Goal: Transaction & Acquisition: Purchase product/service

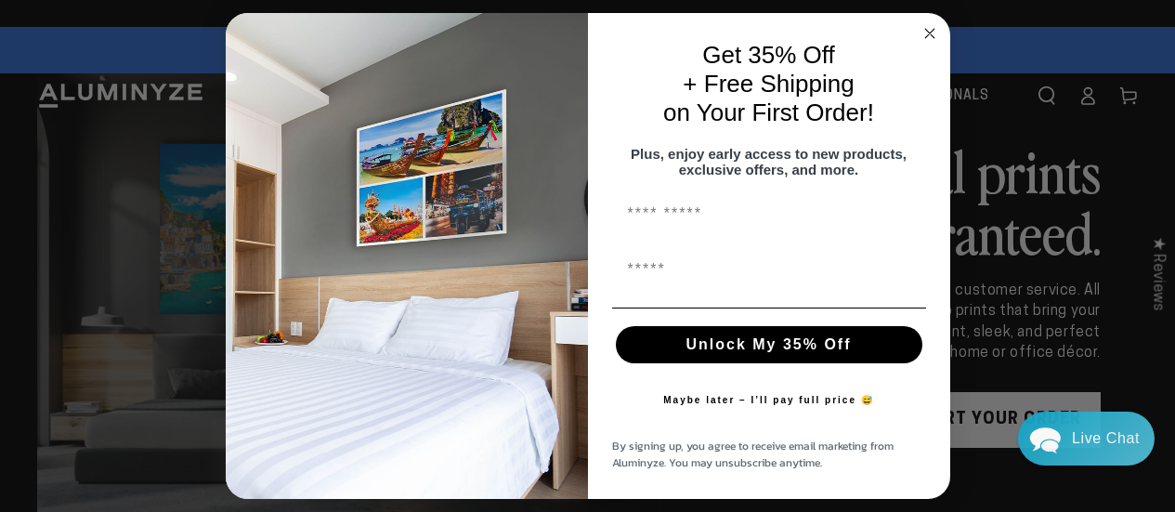
click at [931, 25] on circle "Close dialog" at bounding box center [928, 32] width 21 height 21
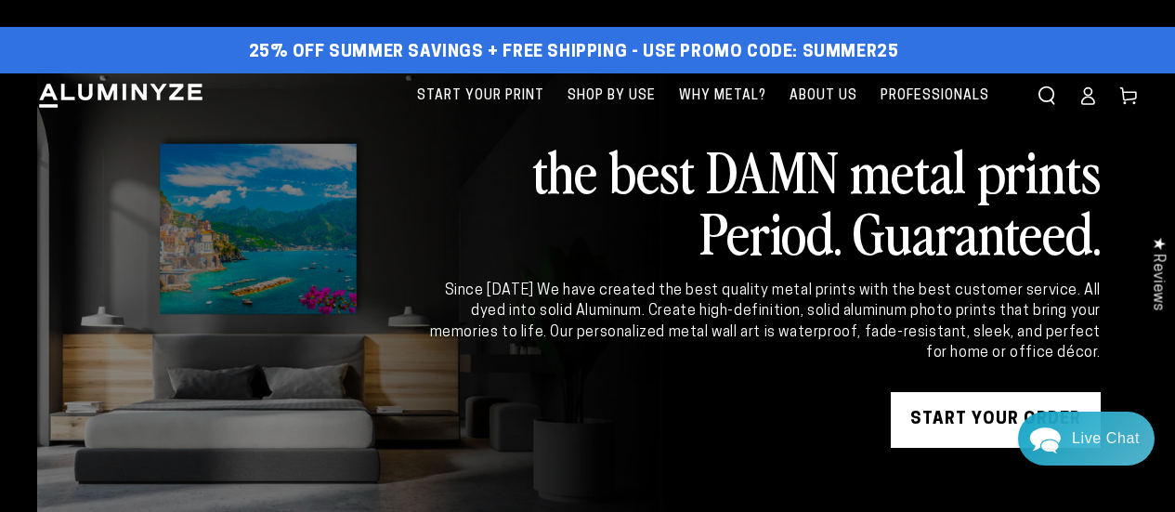
click at [1097, 98] on icon at bounding box center [1087, 95] width 19 height 19
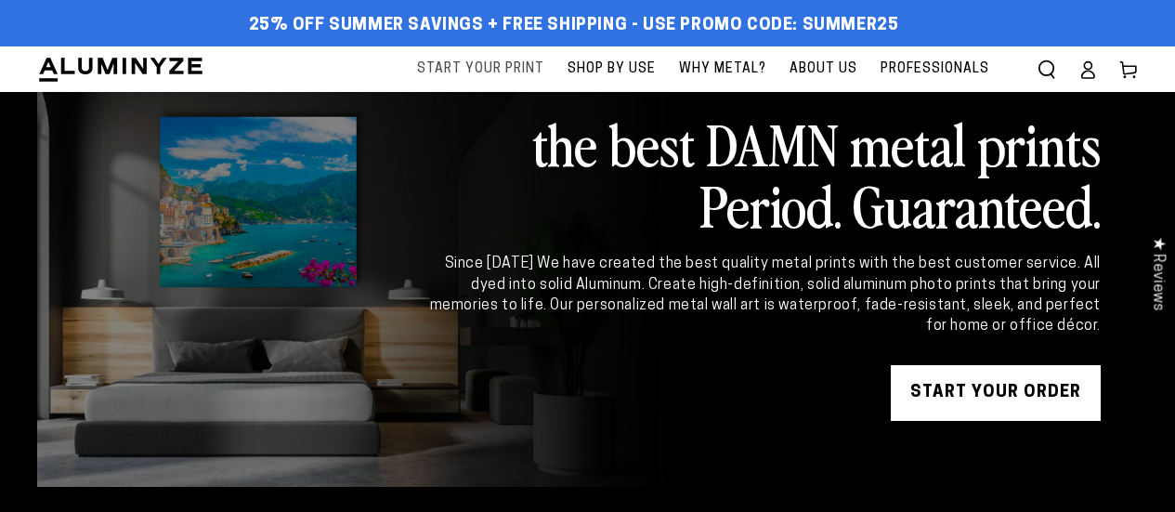
click at [481, 63] on span "Start Your Print" at bounding box center [480, 69] width 127 height 23
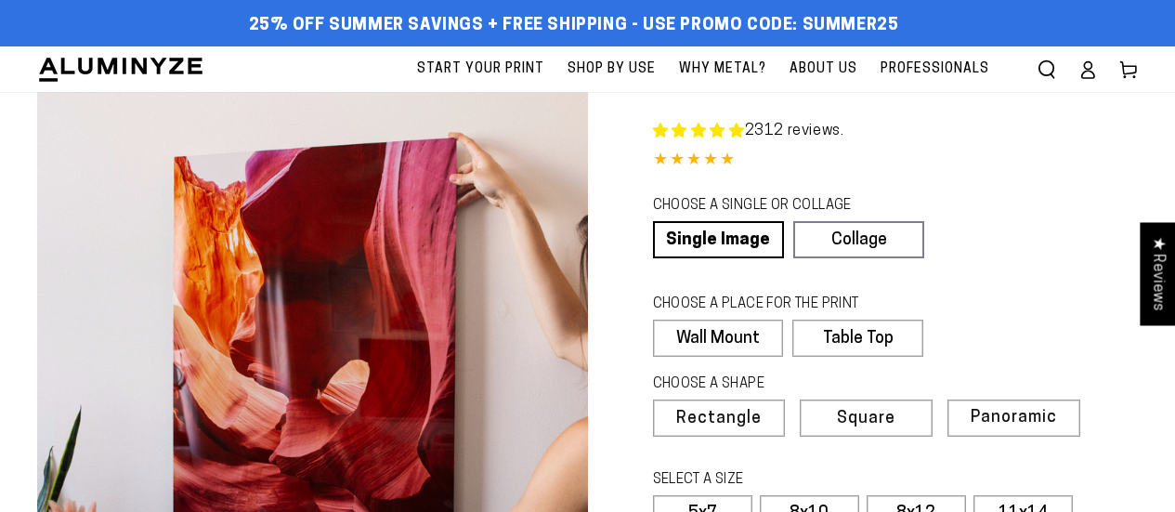
select select "**********"
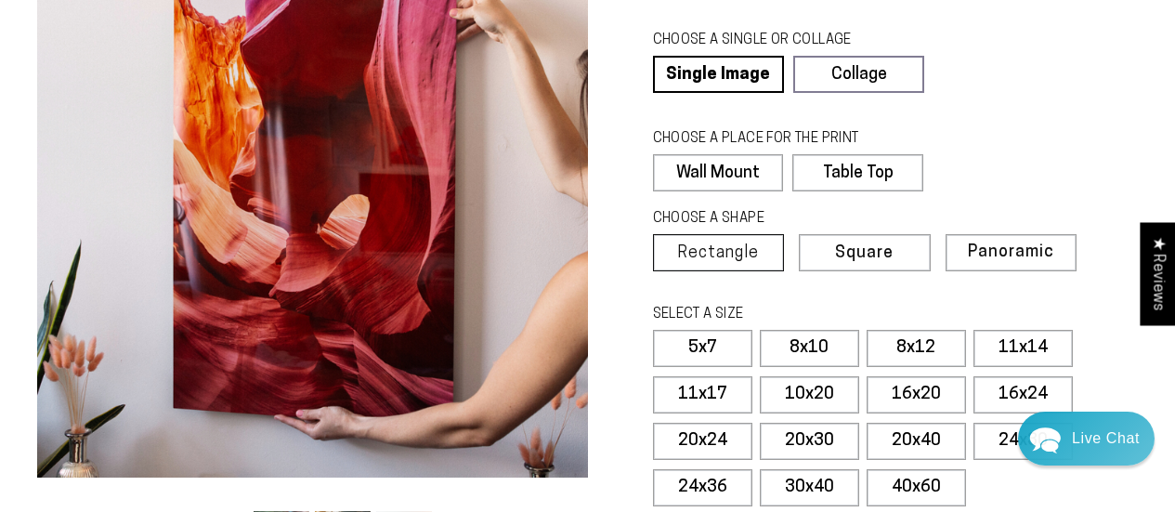
scroll to position [272, 0]
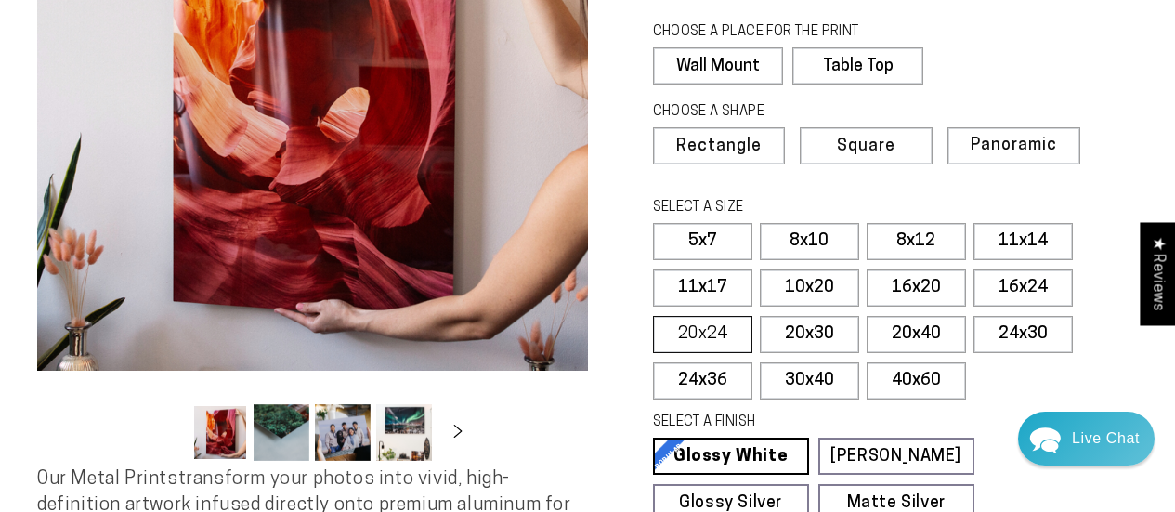
click at [674, 342] on label "20x24" at bounding box center [702, 334] width 99 height 37
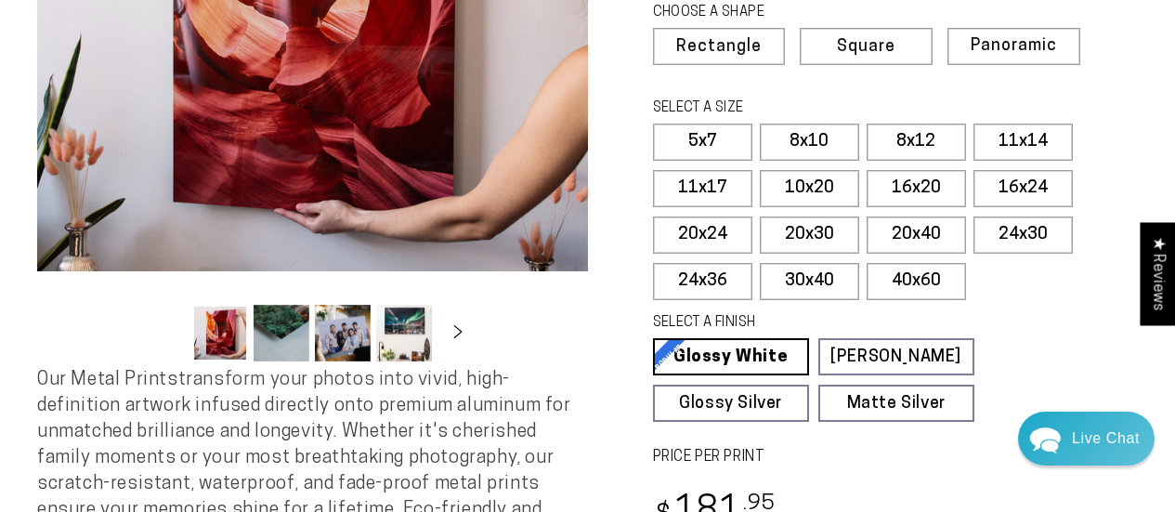
scroll to position [370, 0]
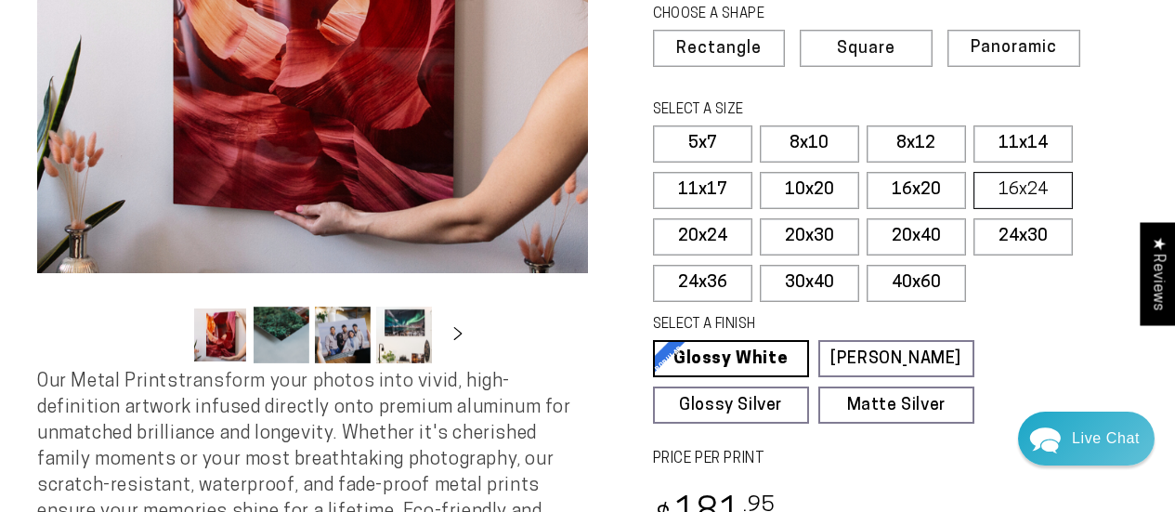
click at [1022, 183] on label "16x24" at bounding box center [1022, 190] width 99 height 37
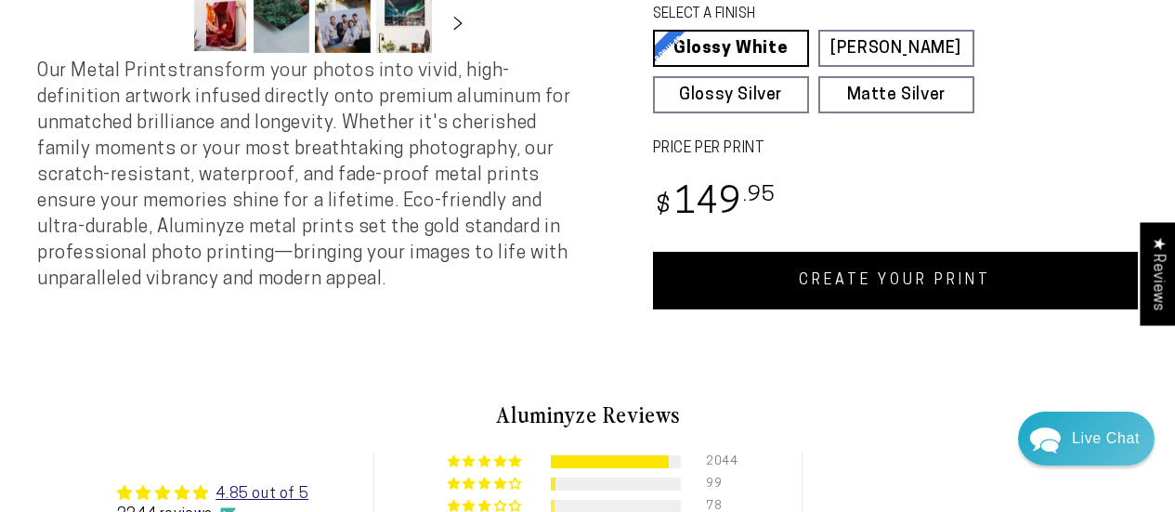
scroll to position [681, 0]
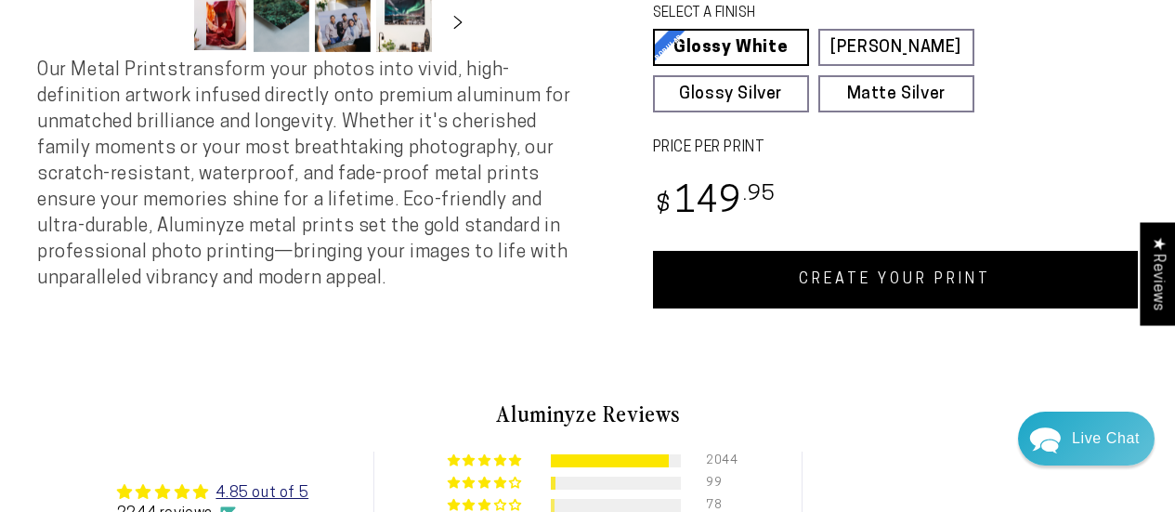
click at [852, 275] on link "CREATE YOUR PRINT" at bounding box center [896, 280] width 486 height 58
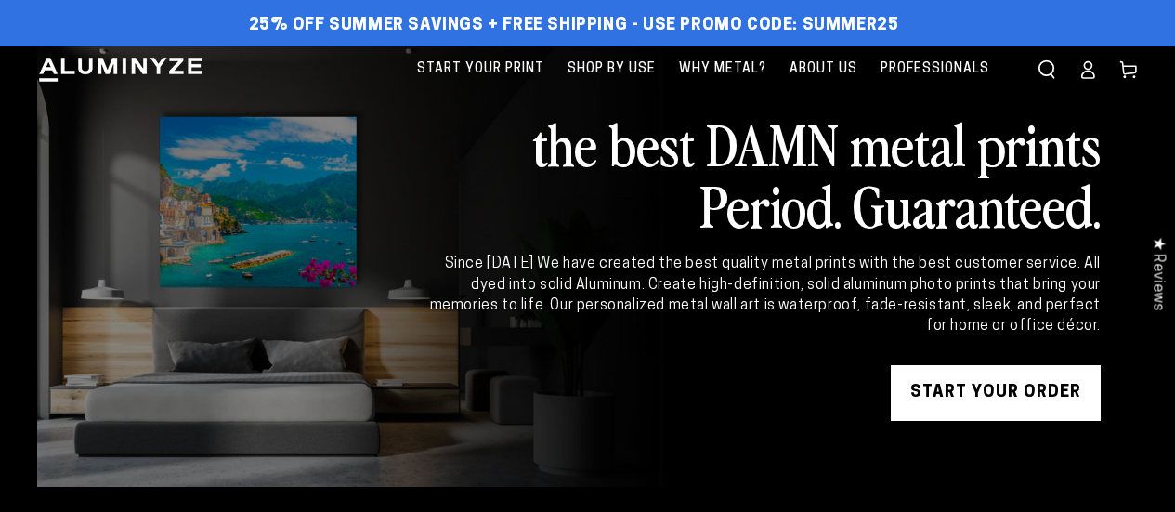
click at [1083, 64] on icon at bounding box center [1087, 69] width 19 height 19
click at [1053, 71] on icon "Search our site" at bounding box center [1046, 69] width 19 height 19
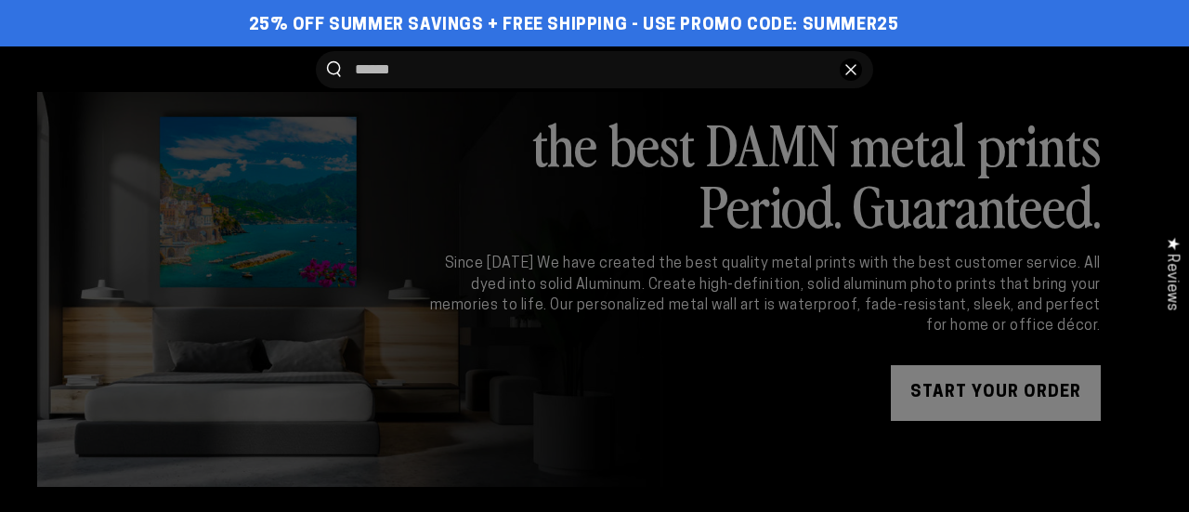
click at [858, 72] on button "Close" at bounding box center [850, 69] width 22 height 22
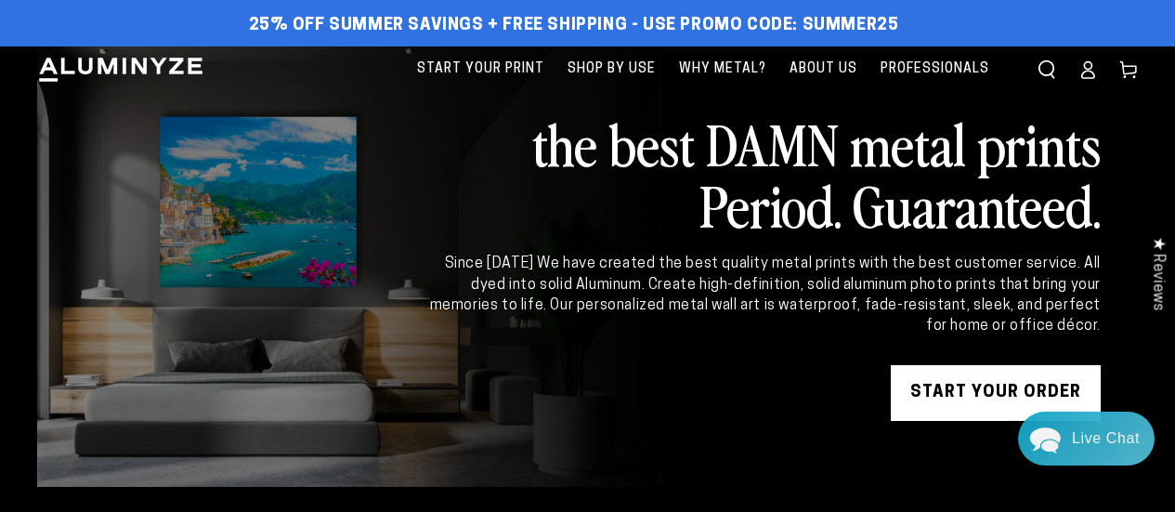
click at [1090, 74] on icon at bounding box center [1087, 69] width 19 height 19
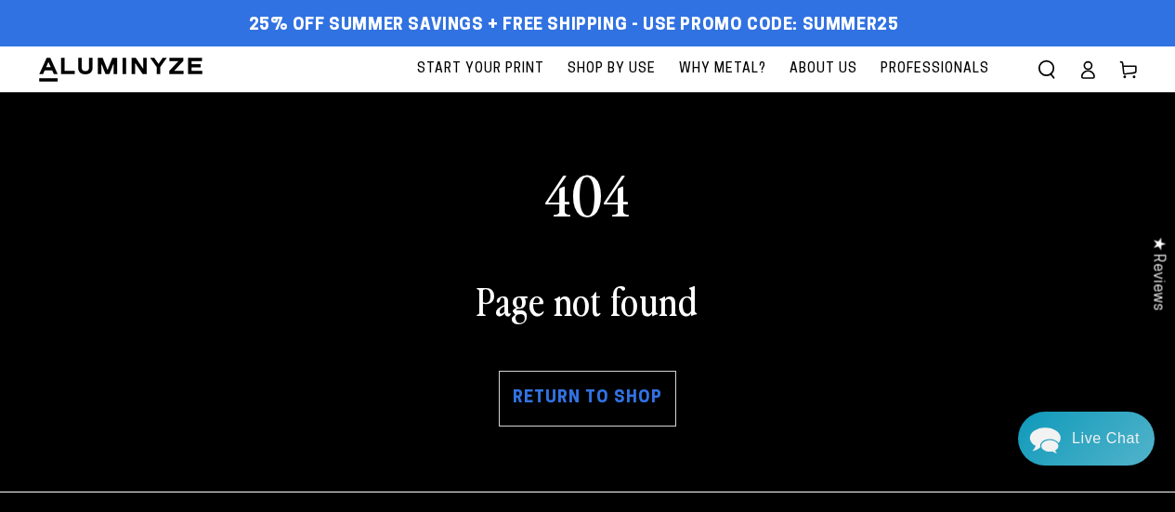
click at [1092, 71] on icon at bounding box center [1088, 74] width 12 height 7
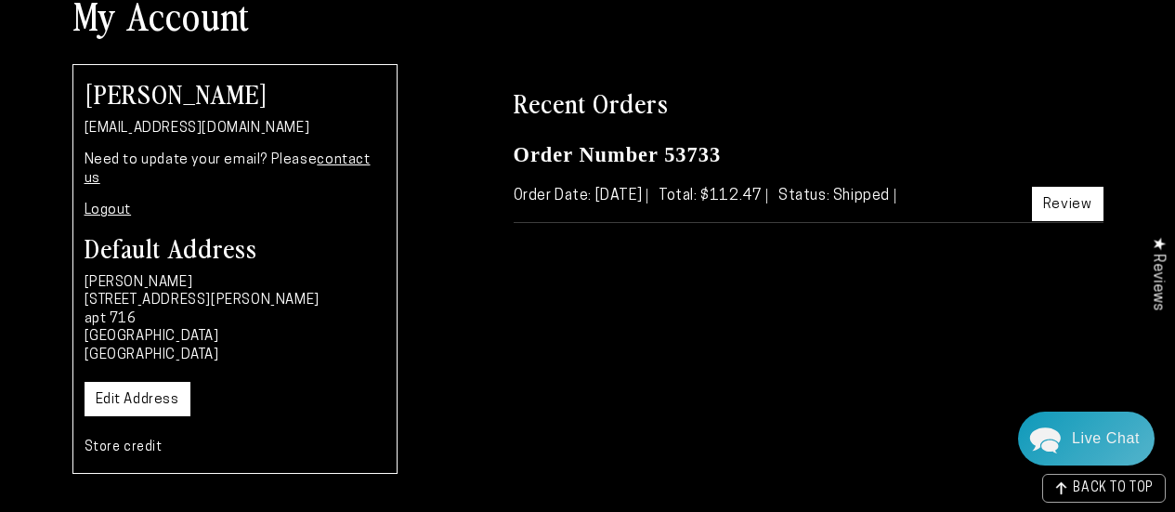
scroll to position [162, 0]
click at [1044, 197] on link "Review" at bounding box center [1067, 203] width 71 height 34
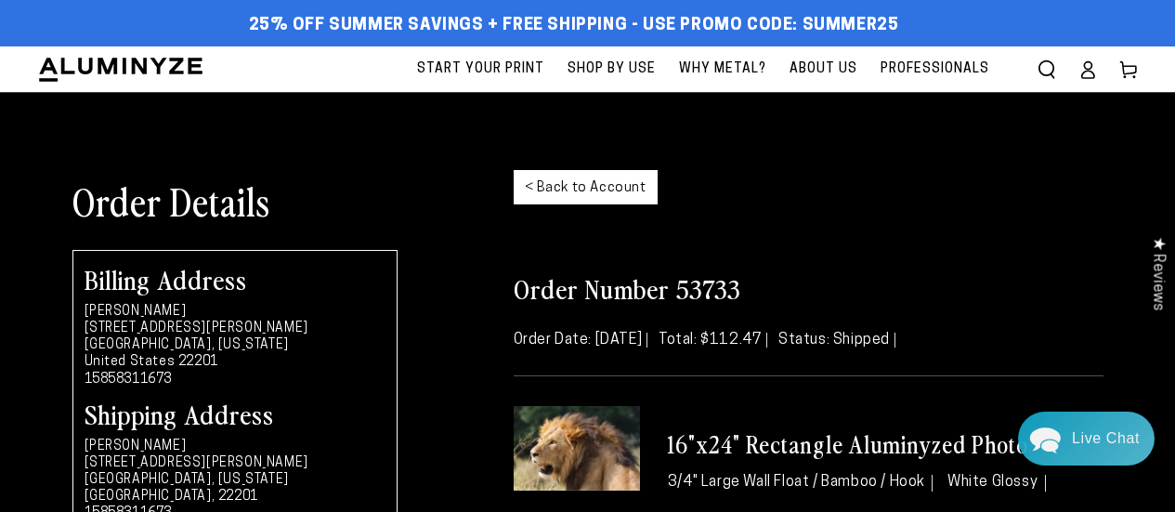
click at [1089, 71] on icon at bounding box center [1088, 74] width 12 height 7
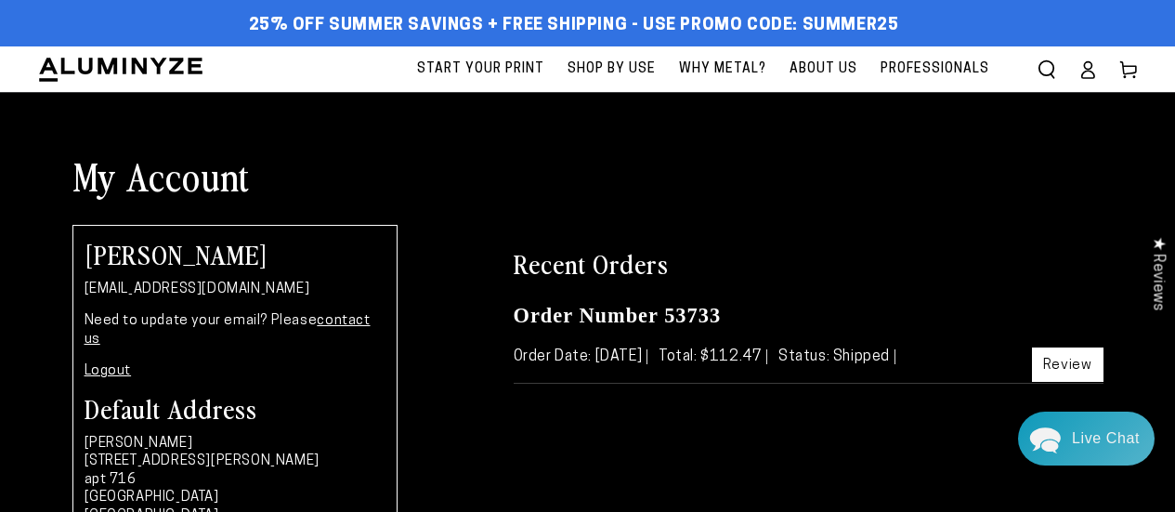
click at [496, 71] on span "Start Your Print" at bounding box center [480, 69] width 127 height 23
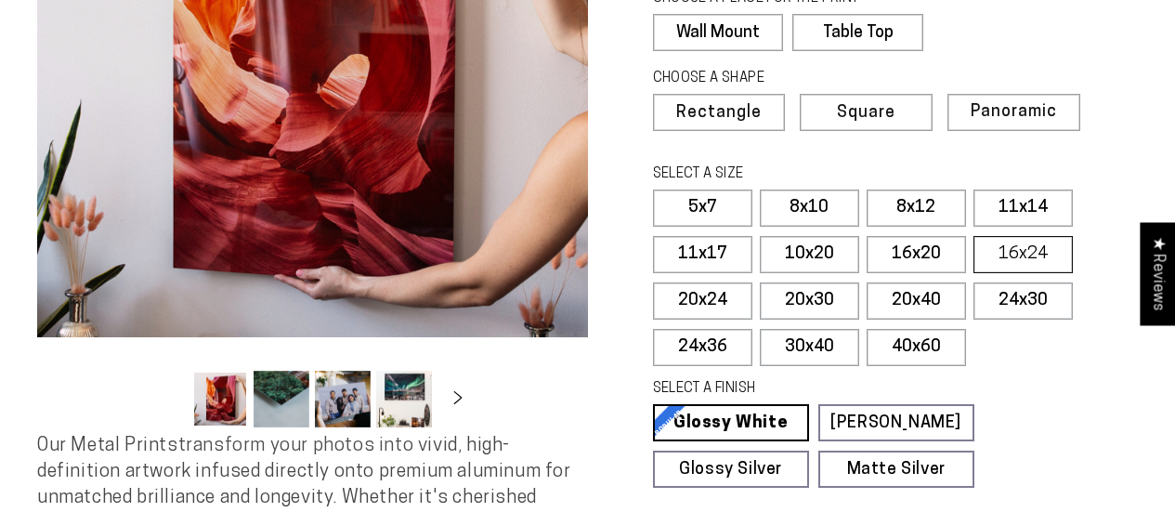
click at [1025, 255] on label "16x24" at bounding box center [1022, 254] width 99 height 37
select select "**********"
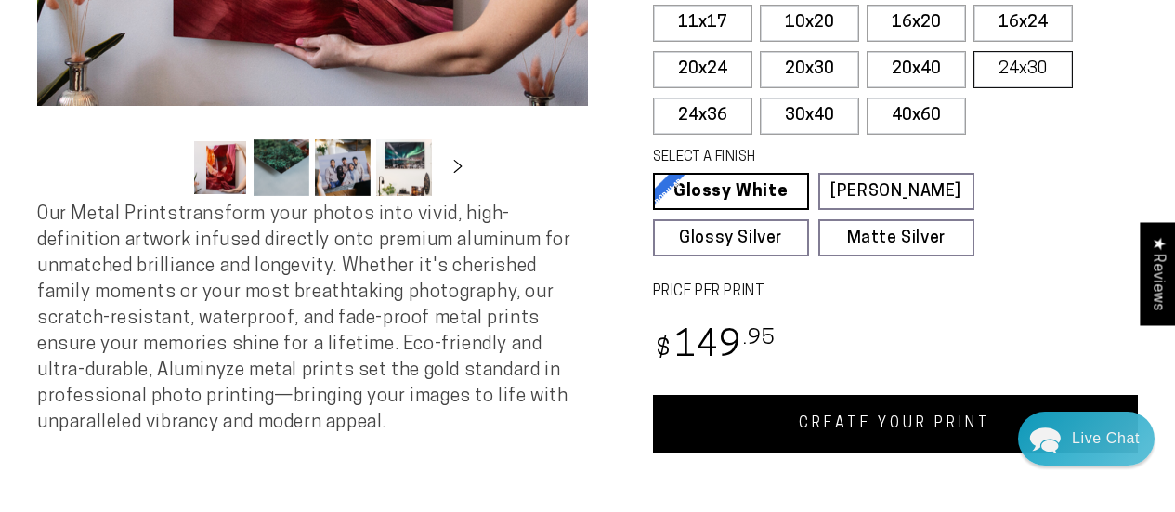
scroll to position [539, 0]
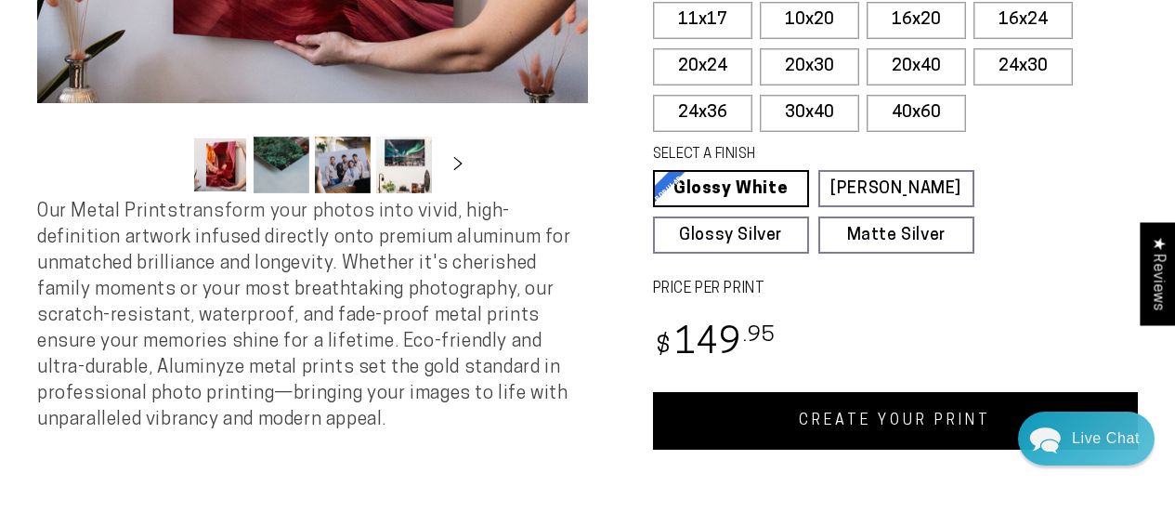
click at [825, 409] on link "CREATE YOUR PRINT" at bounding box center [896, 421] width 486 height 58
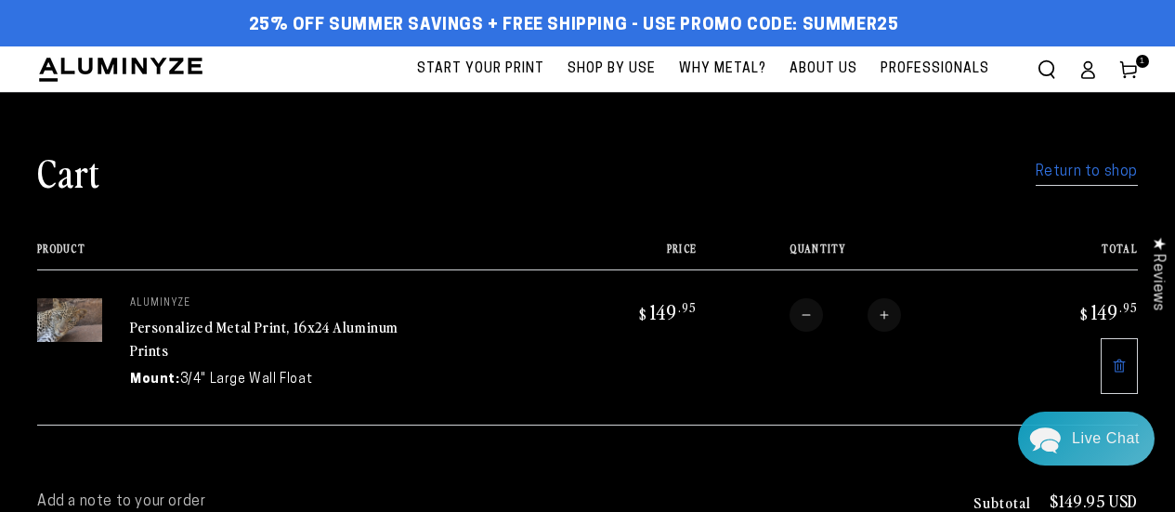
click at [517, 71] on span "Start Your Print" at bounding box center [480, 69] width 127 height 23
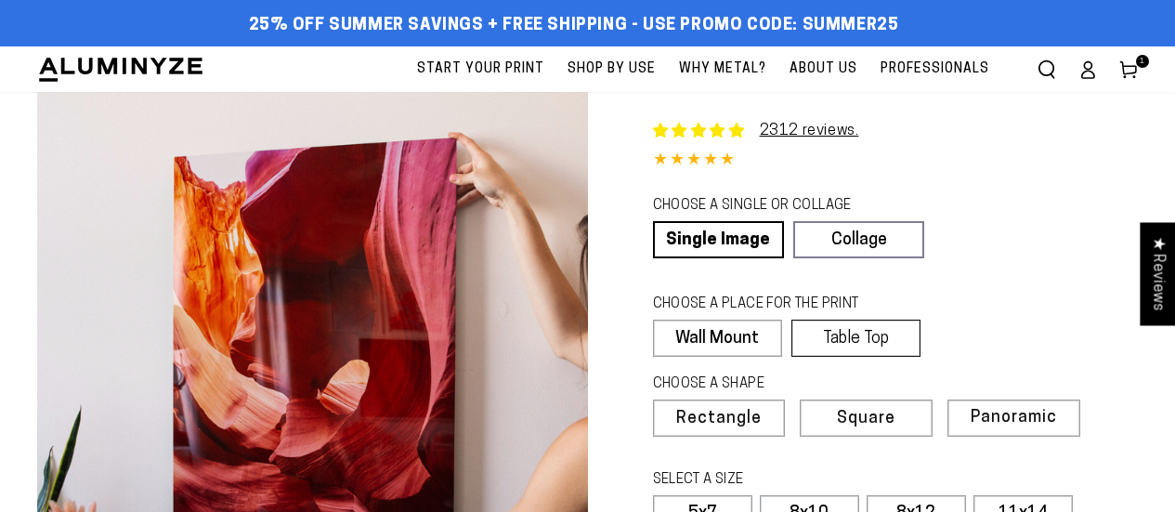
select select "**********"
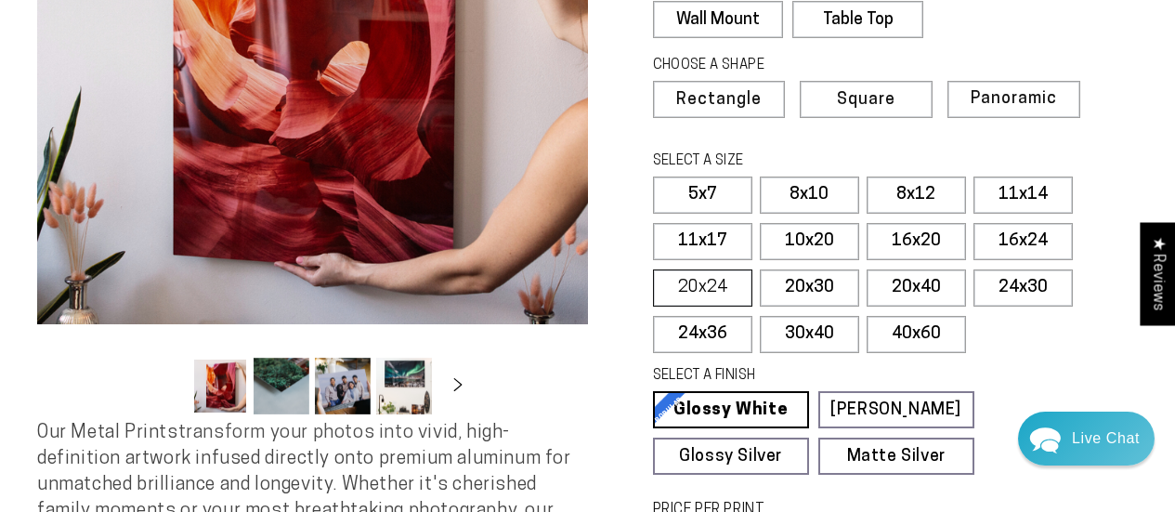
click at [724, 287] on label "20x24" at bounding box center [702, 287] width 99 height 37
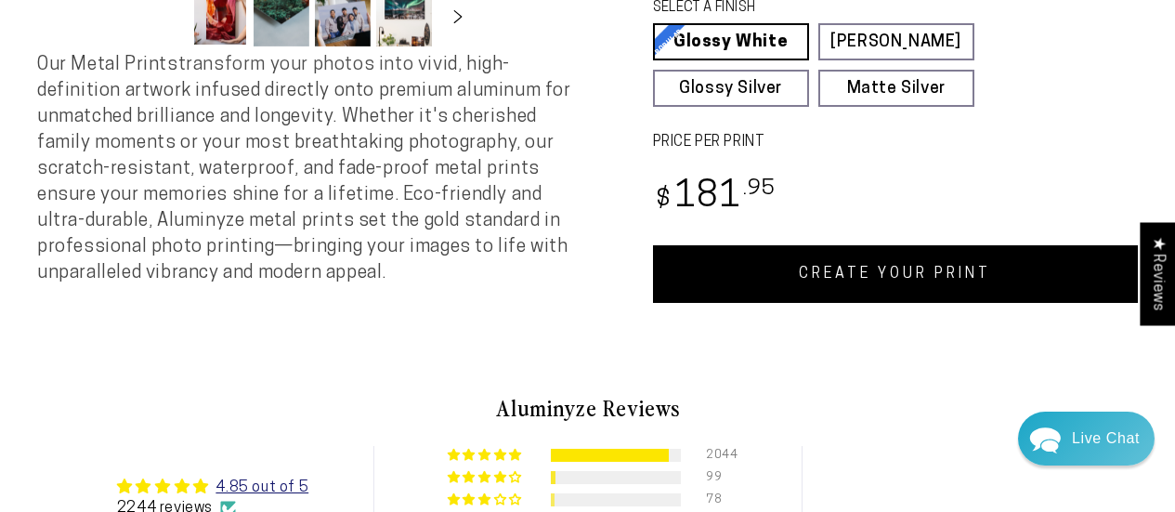
scroll to position [689, 0]
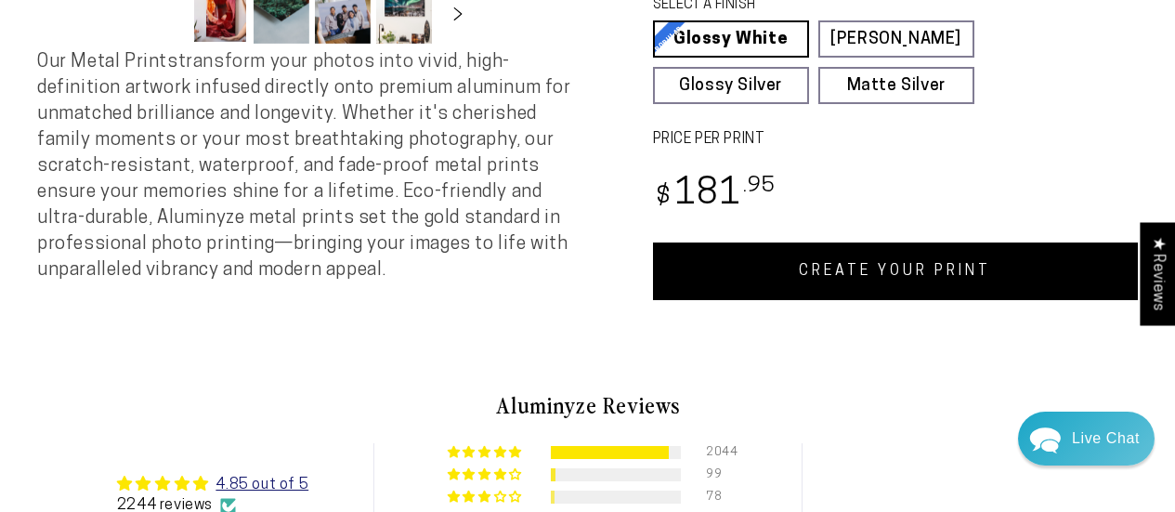
click at [757, 254] on link "CREATE YOUR PRINT" at bounding box center [896, 271] width 486 height 58
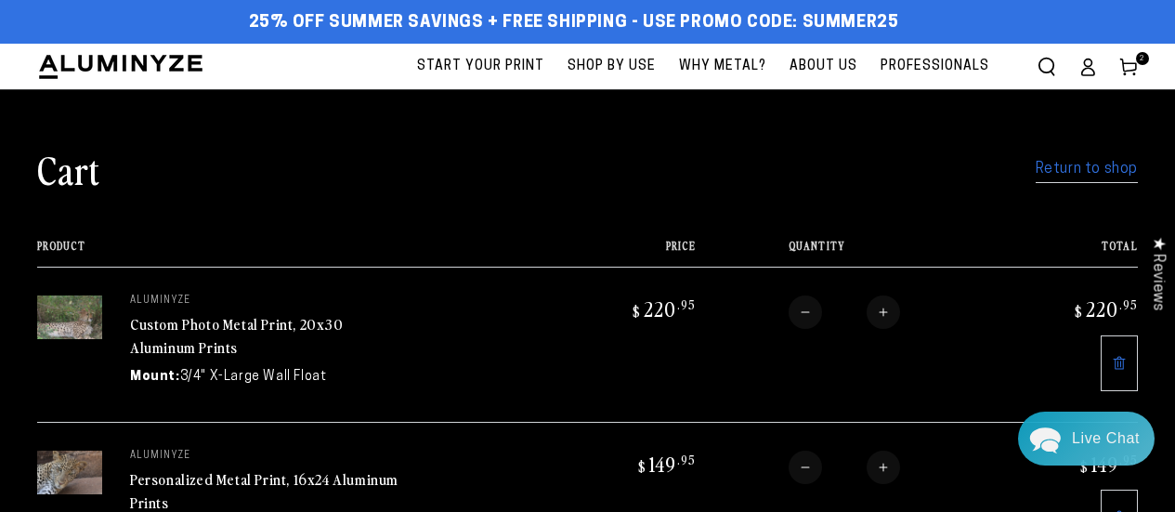
click at [473, 66] on span "Start Your Print" at bounding box center [480, 66] width 127 height 23
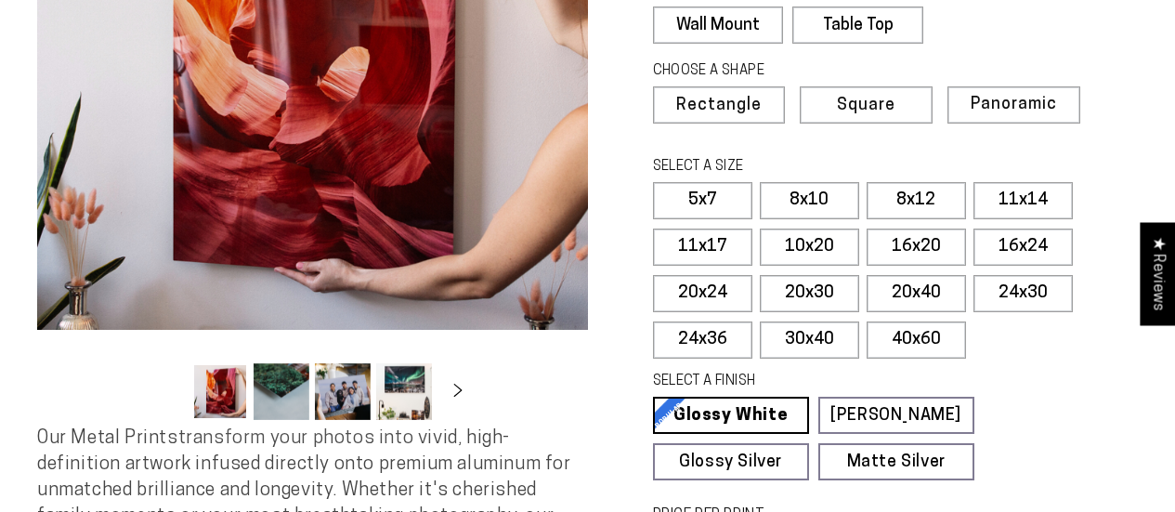
select select "**********"
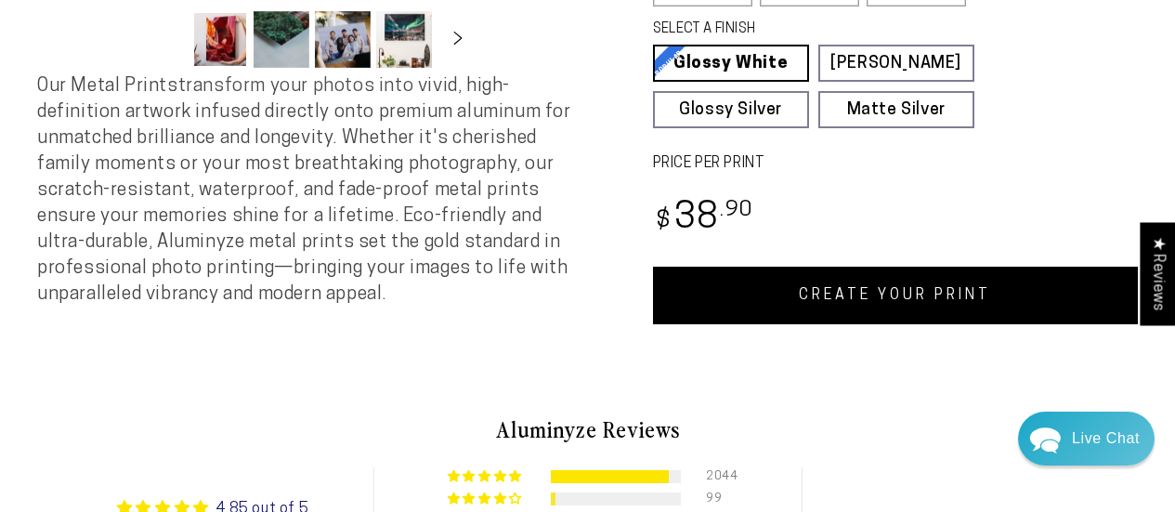
click at [773, 296] on link "CREATE YOUR PRINT" at bounding box center [896, 295] width 486 height 58
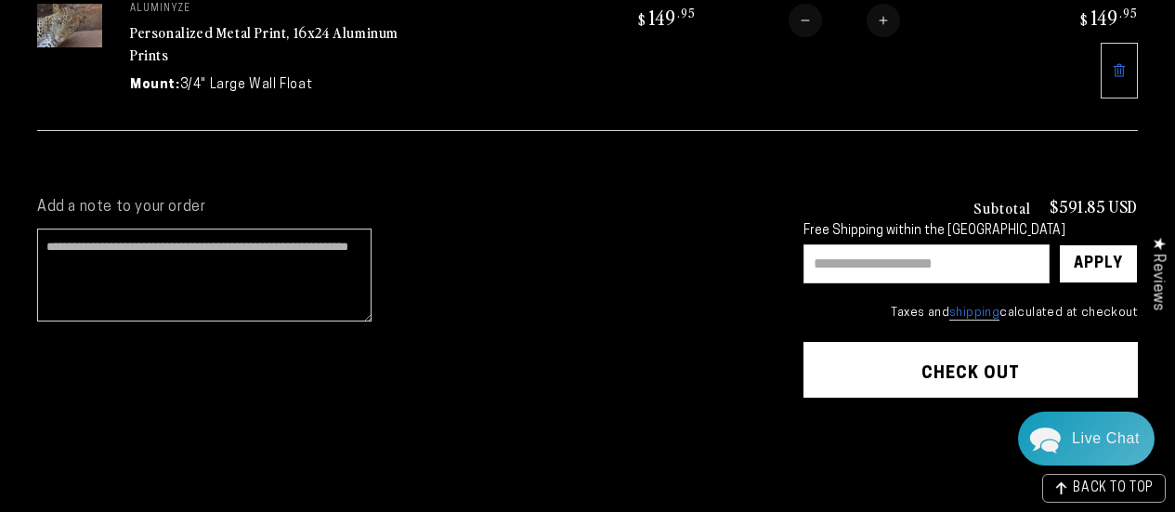
scroll to position [617, 0]
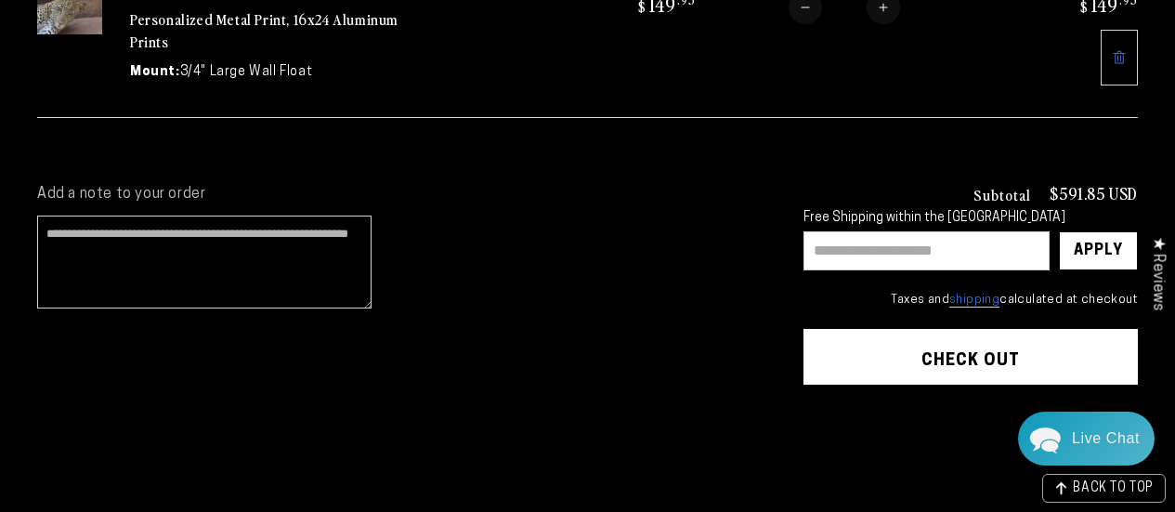
click at [886, 240] on input "text" at bounding box center [926, 250] width 246 height 39
type input "********"
click at [1094, 242] on div "Apply" at bounding box center [1097, 250] width 49 height 37
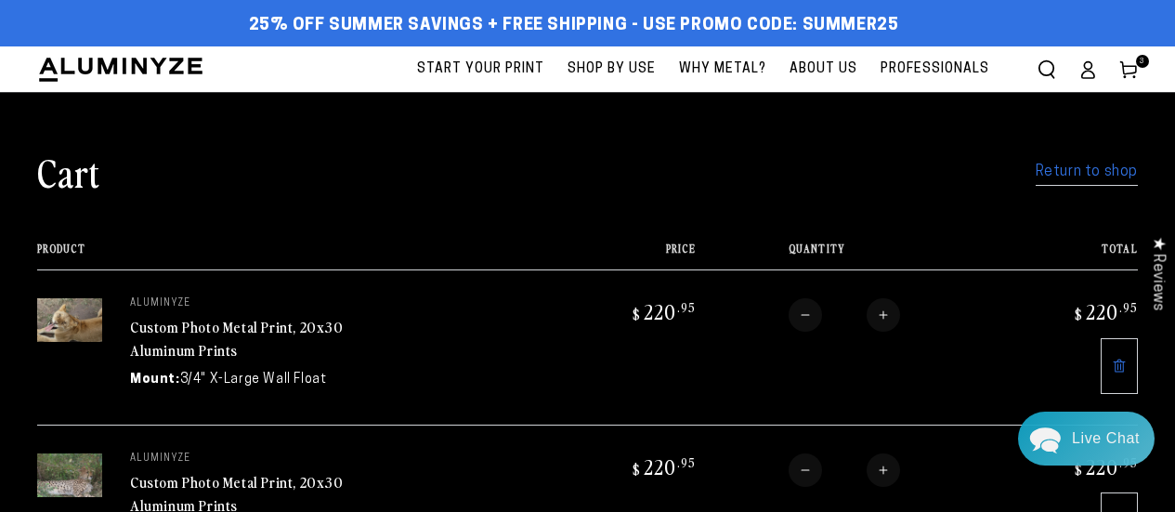
click at [461, 64] on span "Start Your Print" at bounding box center [480, 69] width 127 height 23
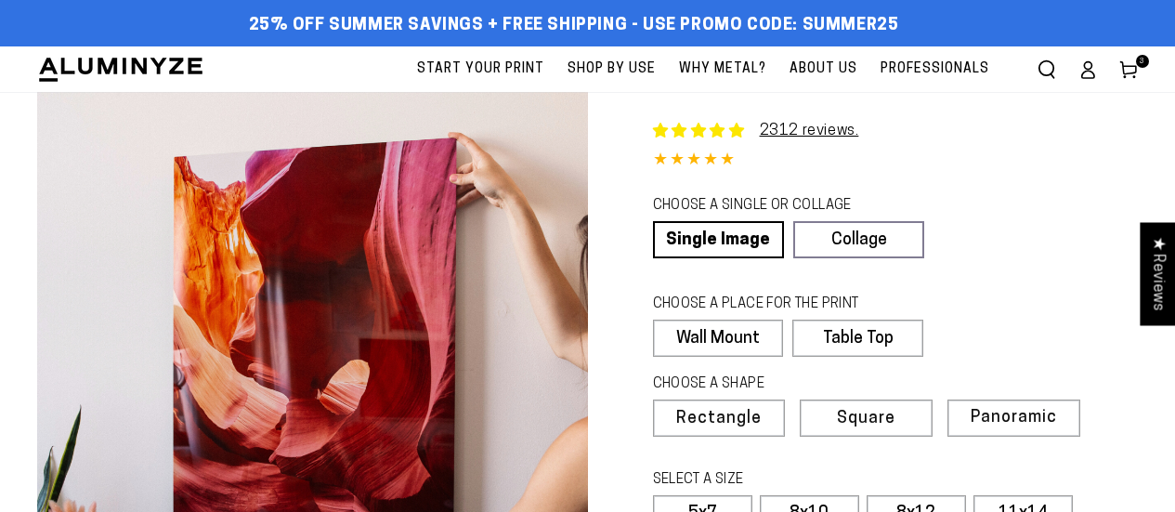
select select "**********"
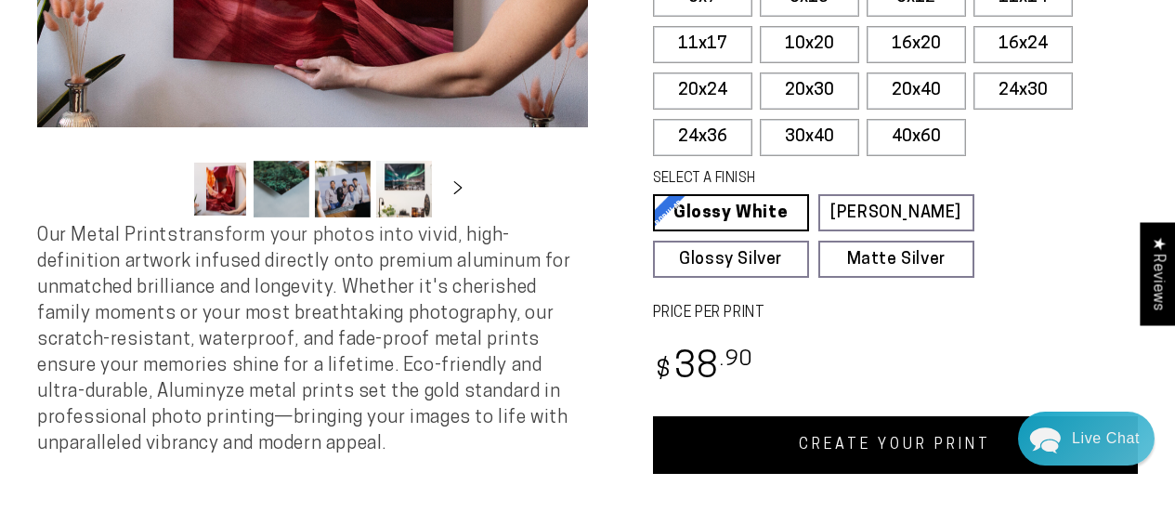
click at [803, 439] on link "CREATE YOUR PRINT" at bounding box center [896, 445] width 486 height 58
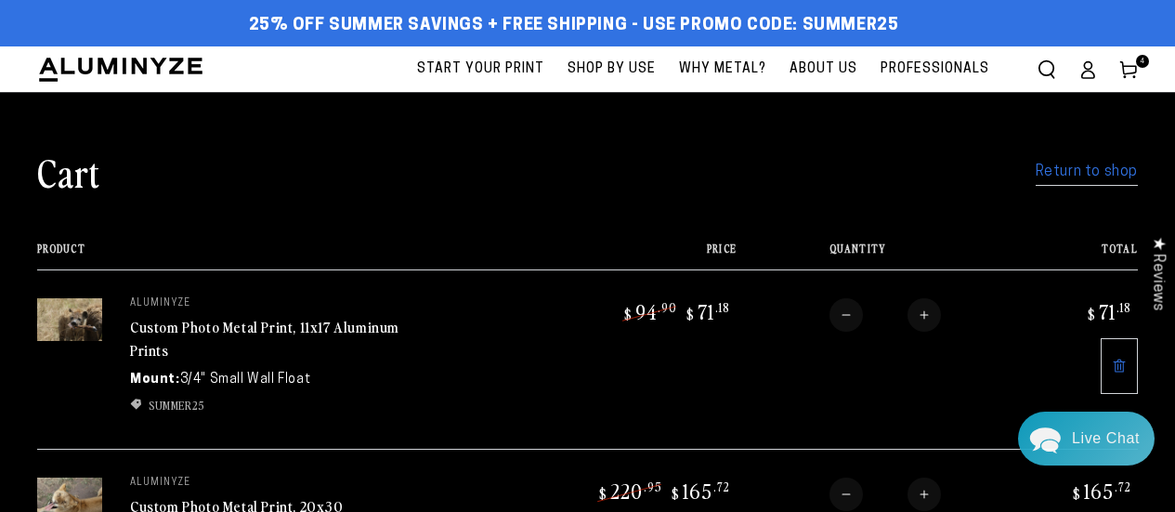
click at [491, 68] on span "Start Your Print" at bounding box center [480, 69] width 127 height 23
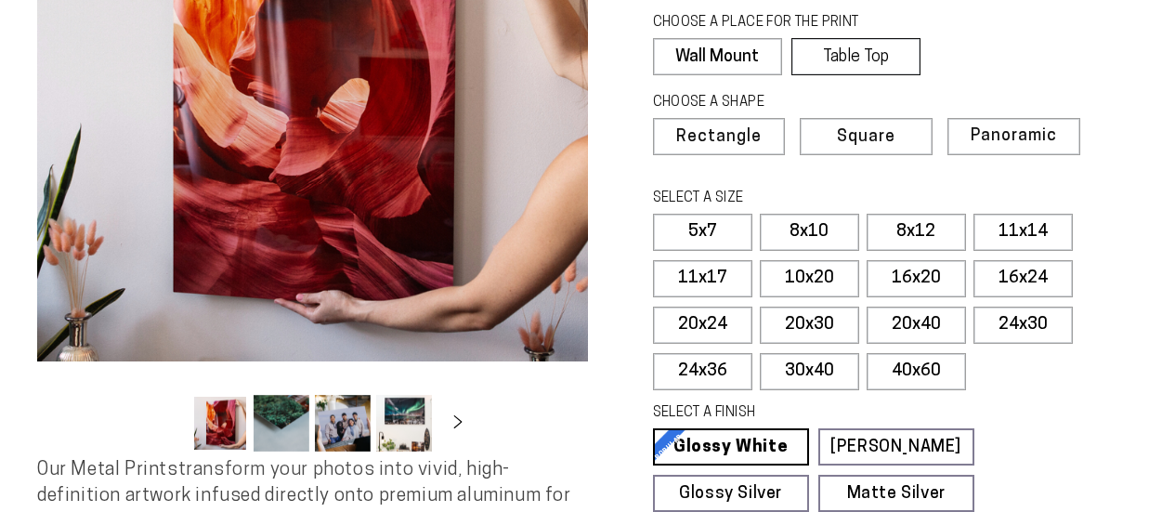
scroll to position [283, 0]
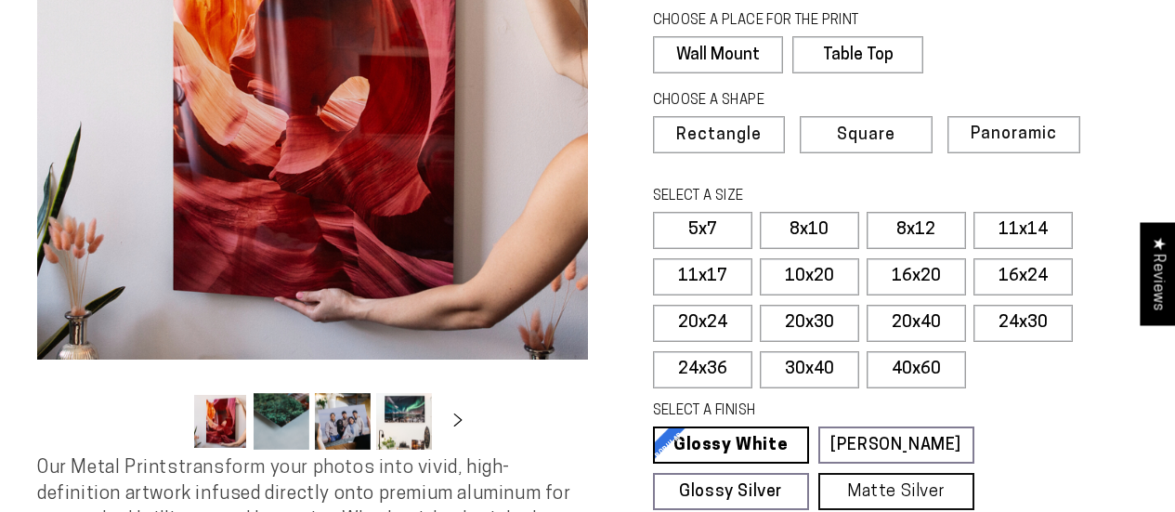
select select "**********"
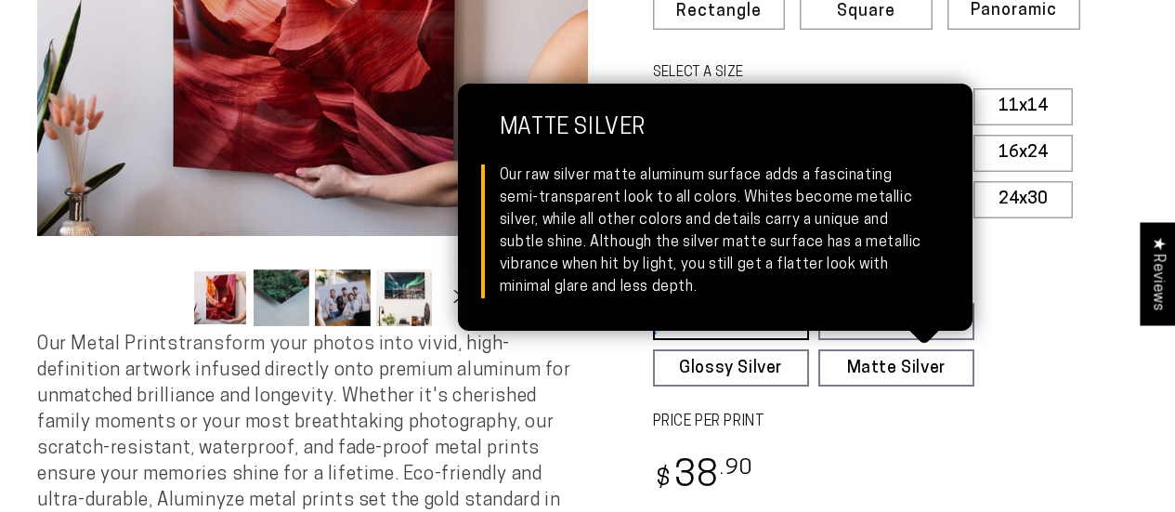
scroll to position [663, 0]
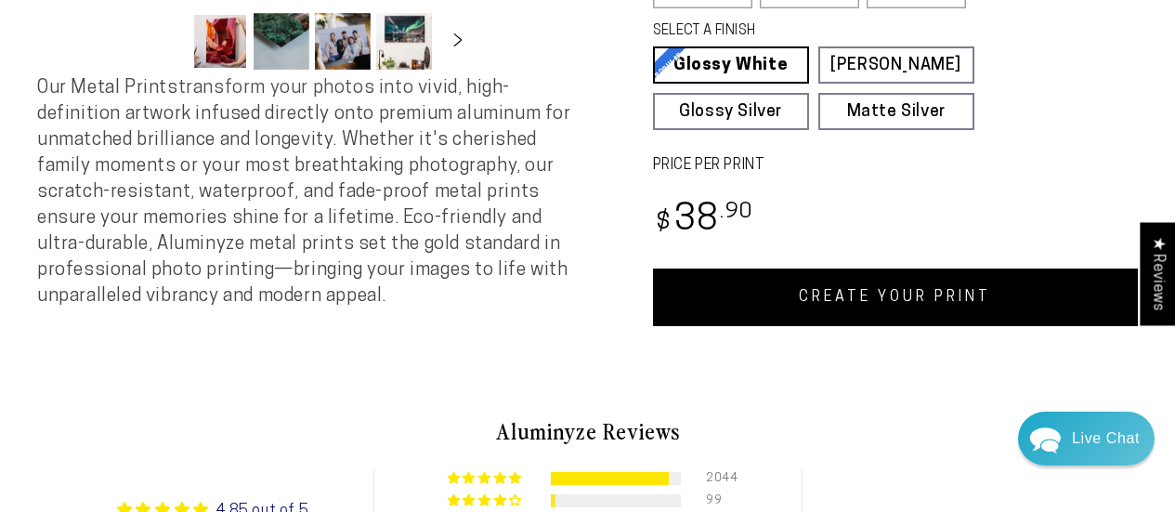
click at [833, 301] on link "CREATE YOUR PRINT" at bounding box center [896, 297] width 486 height 58
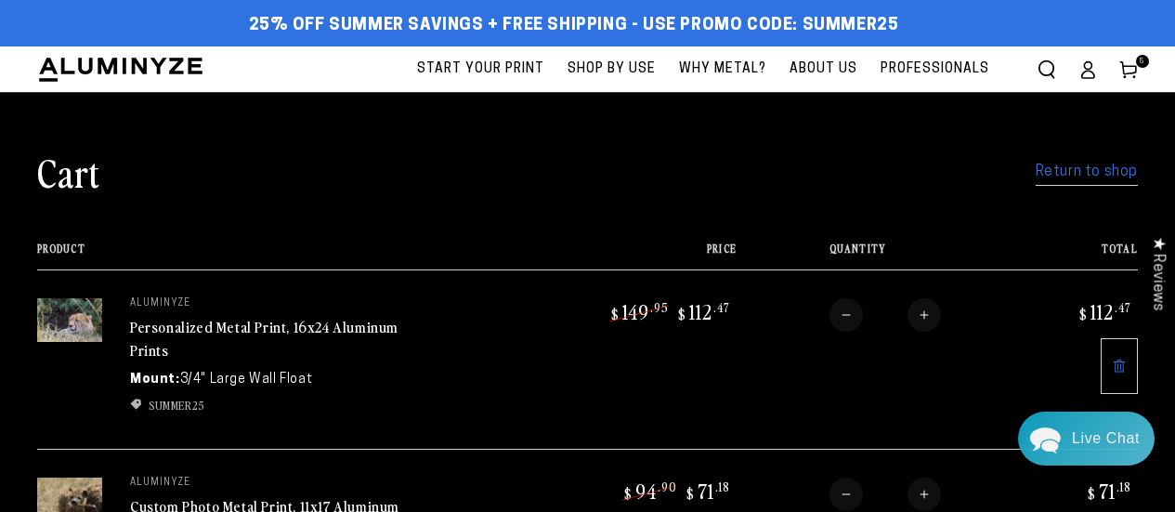
click at [477, 67] on span "Start Your Print" at bounding box center [480, 69] width 127 height 23
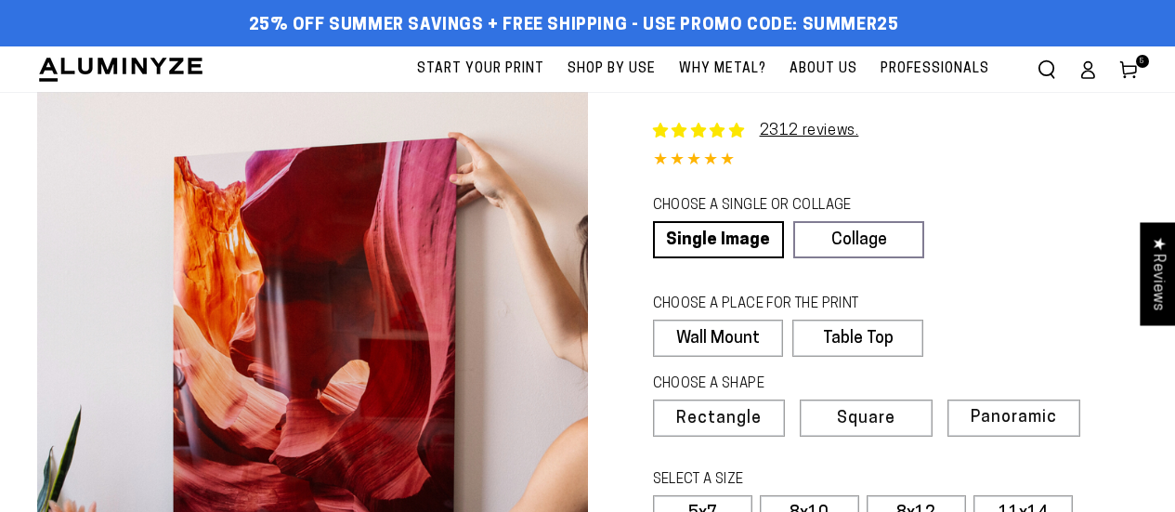
scroll to position [85, 0]
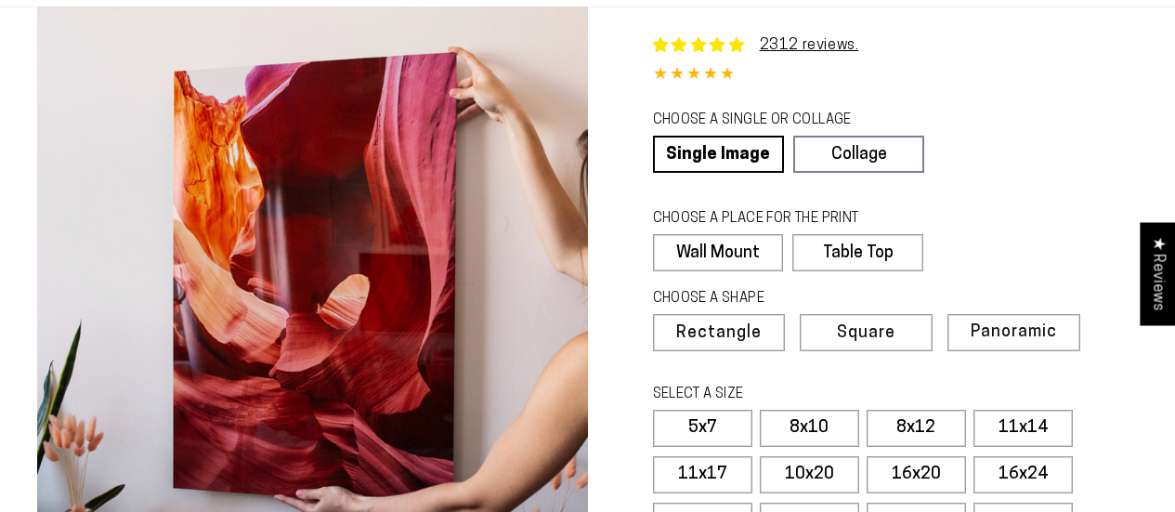
select select "**********"
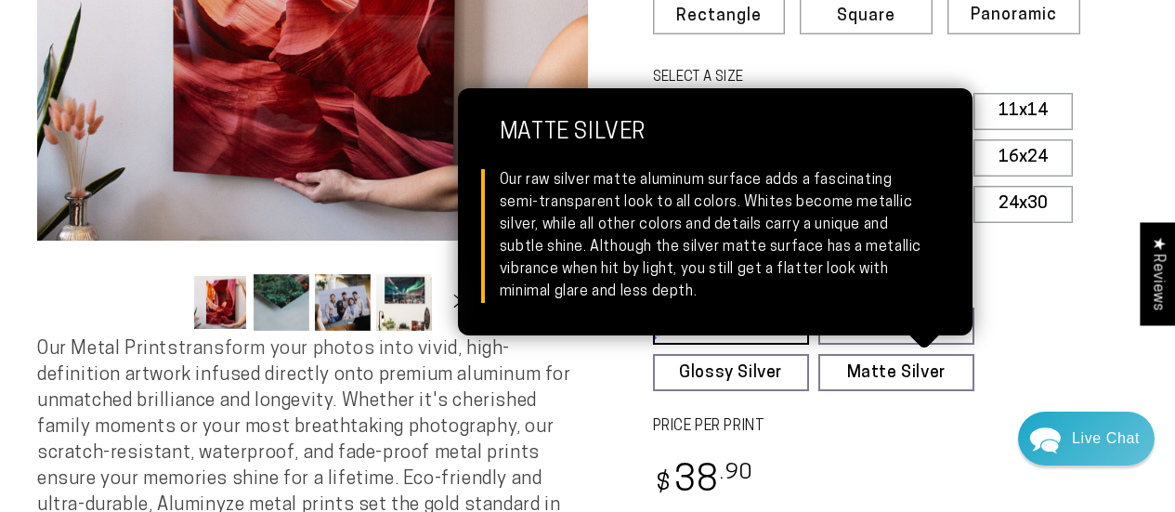
scroll to position [648, 0]
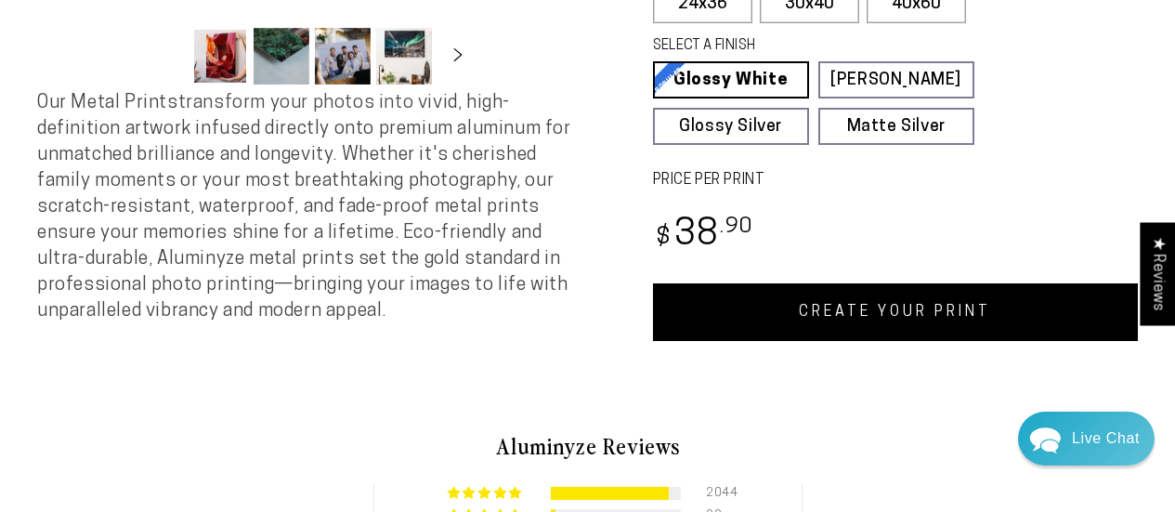
click at [810, 311] on link "CREATE YOUR PRINT" at bounding box center [896, 312] width 486 height 58
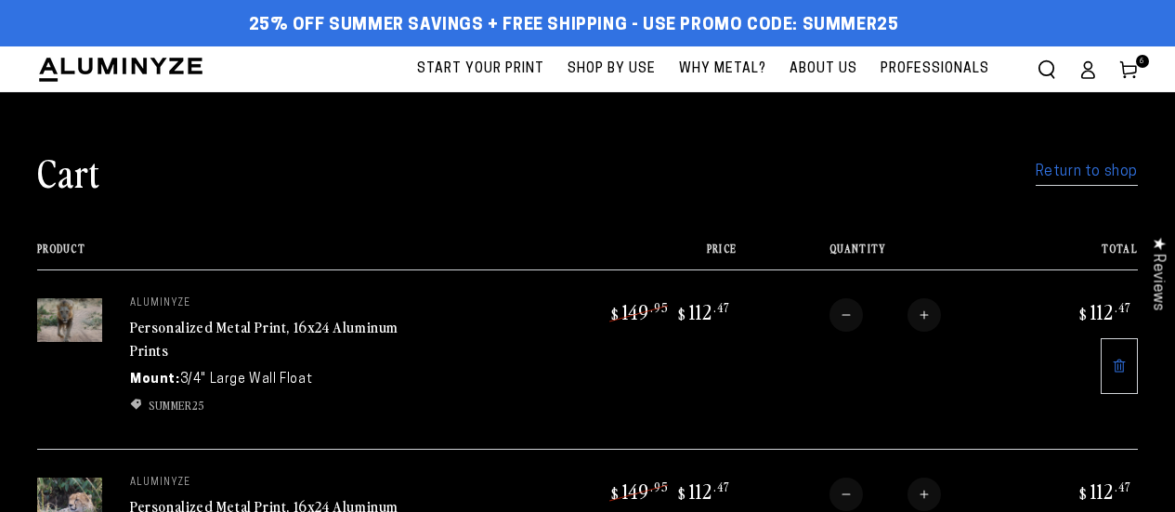
click at [487, 59] on span "Start Your Print" at bounding box center [480, 69] width 127 height 23
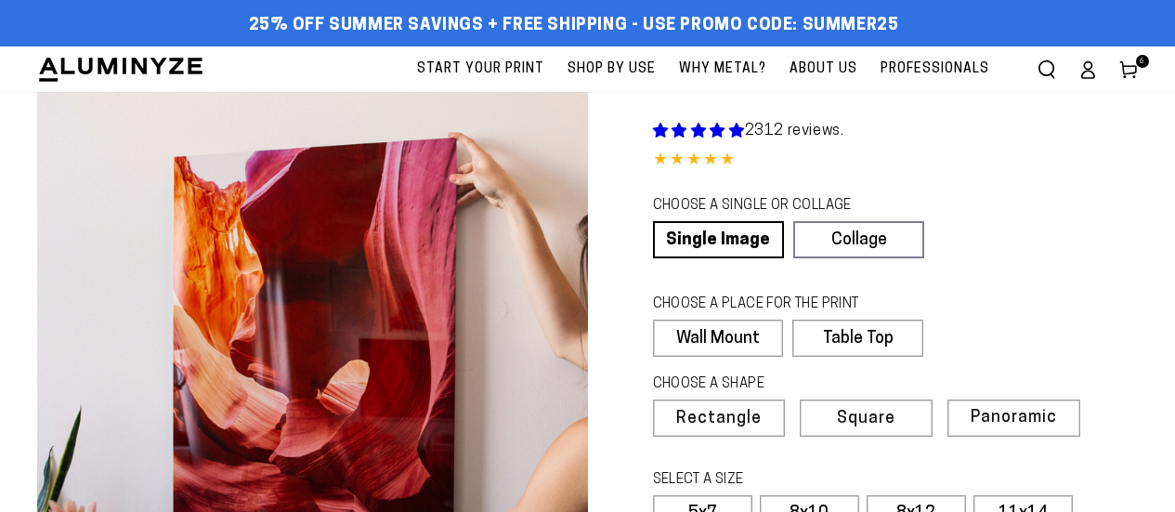
click at [867, 217] on div "CHOOSE A SINGLE OR COLLAGE Learn more" at bounding box center [864, 208] width 423 height 25
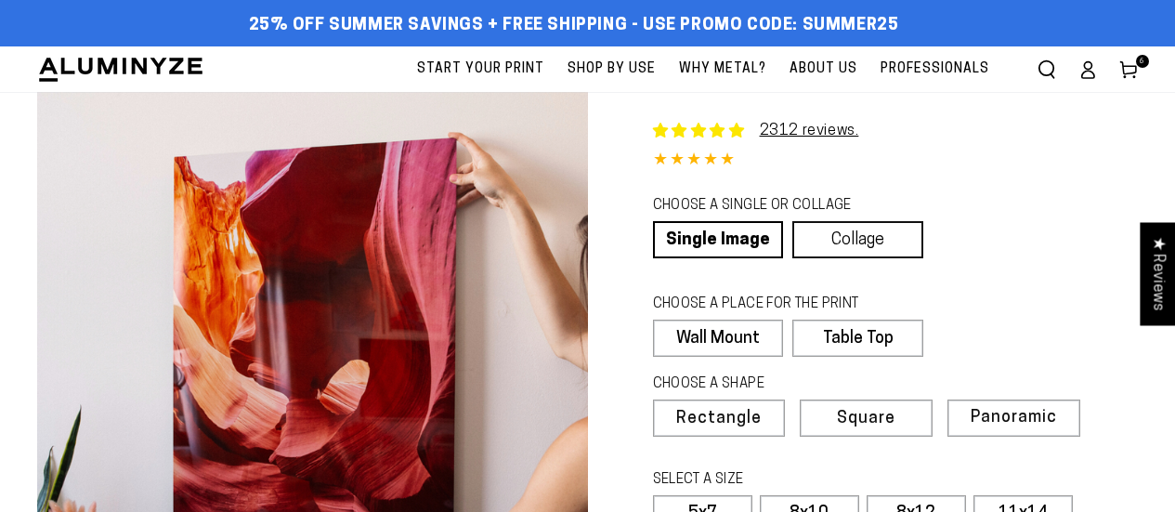
click at [832, 233] on link "Collage" at bounding box center [857, 239] width 131 height 37
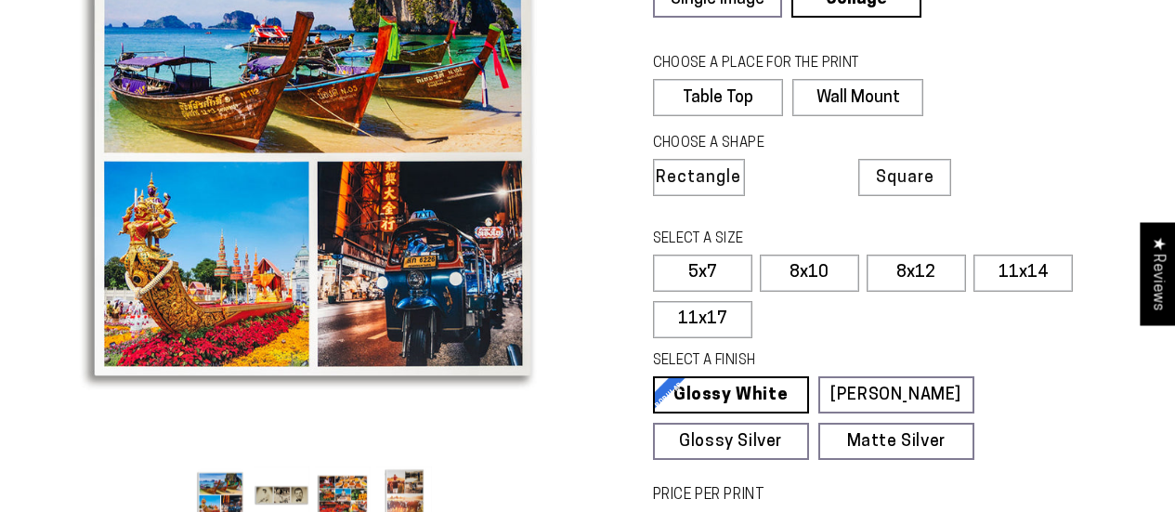
scroll to position [277, 0]
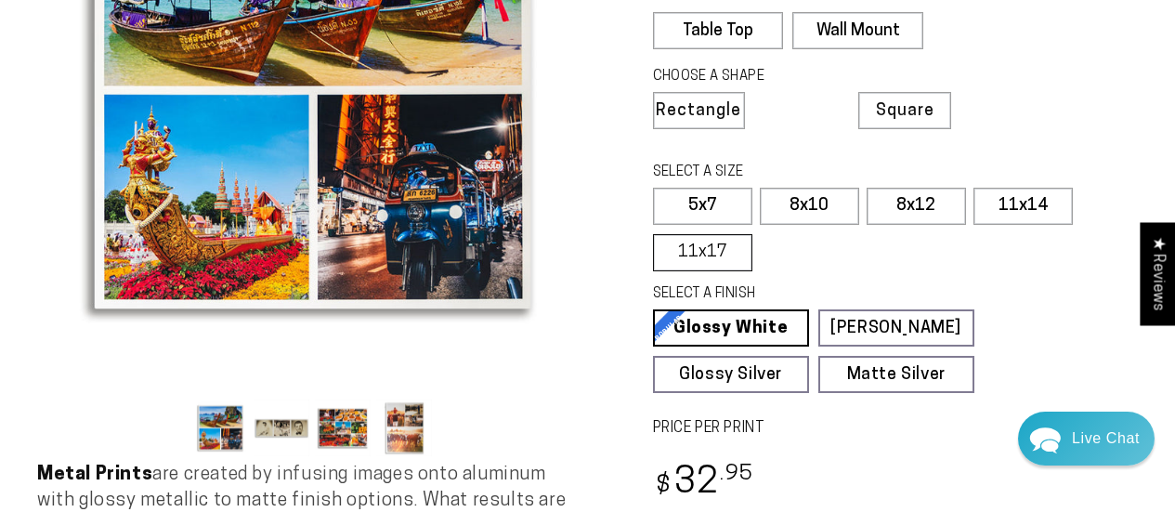
click at [718, 254] on label "11x17" at bounding box center [702, 252] width 99 height 37
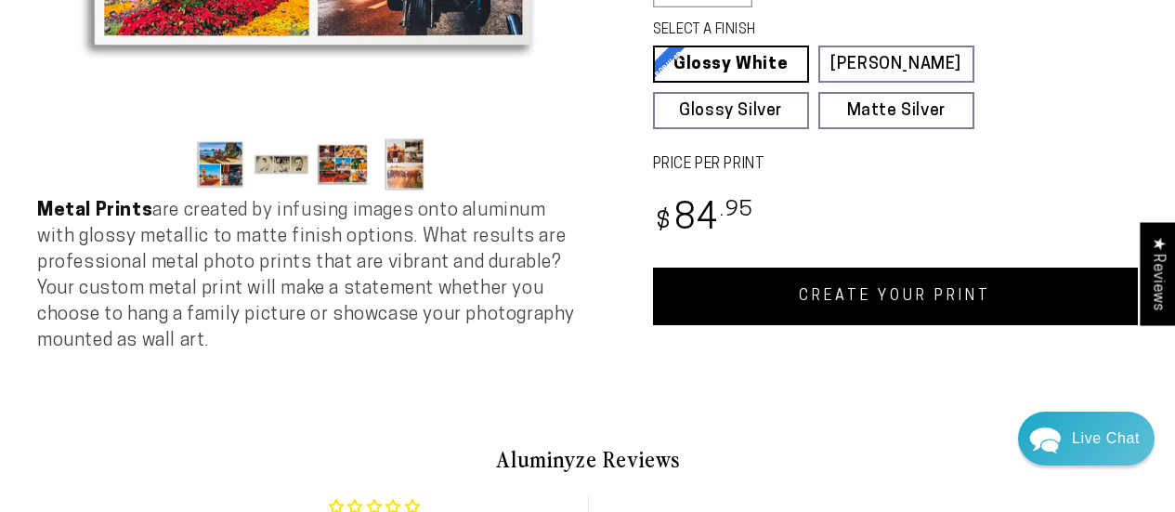
click at [888, 297] on link "CREATE YOUR PRINT" at bounding box center [896, 296] width 486 height 58
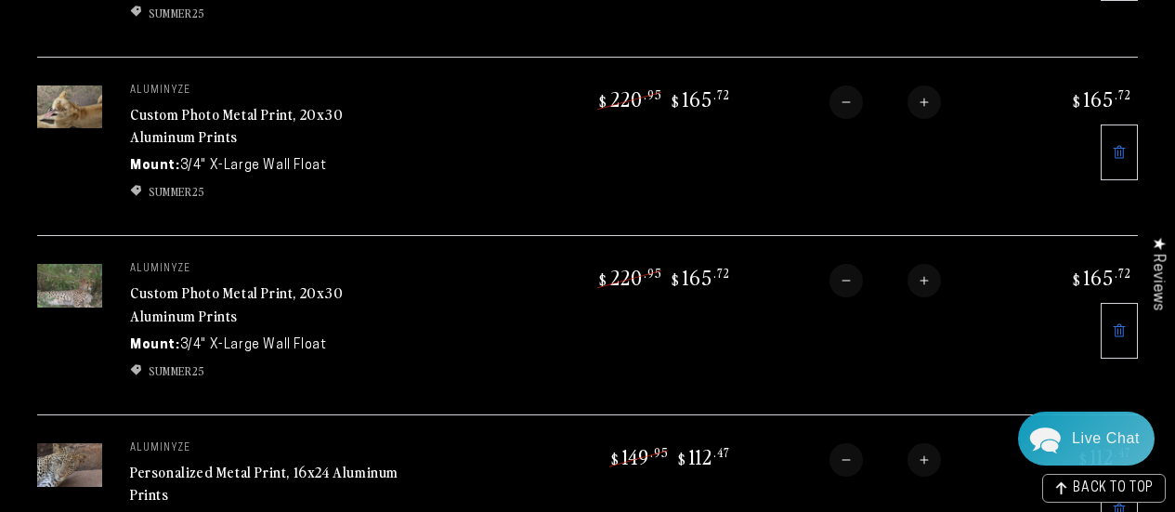
scroll to position [930, 0]
click at [212, 281] on link "Custom Photo Metal Print, 20x30 Aluminum Prints" at bounding box center [237, 302] width 214 height 45
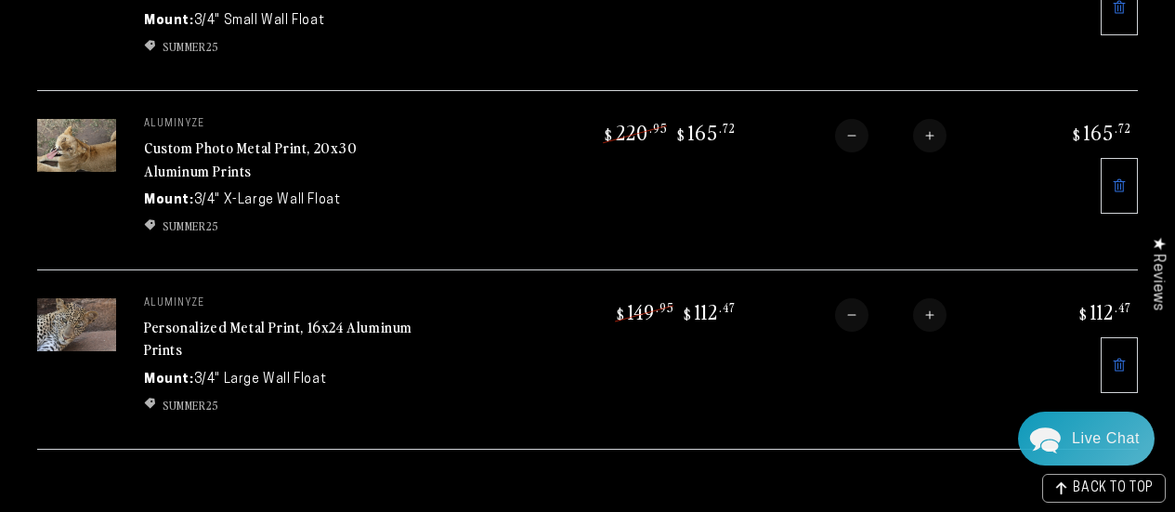
scroll to position [1113, 0]
click at [1118, 336] on link at bounding box center [1118, 364] width 37 height 56
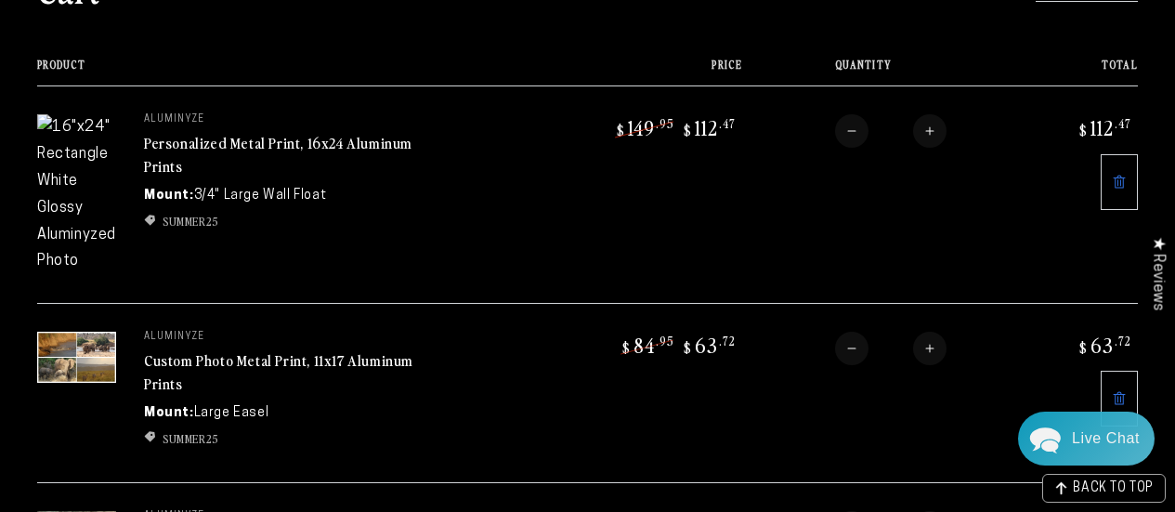
scroll to position [178, 0]
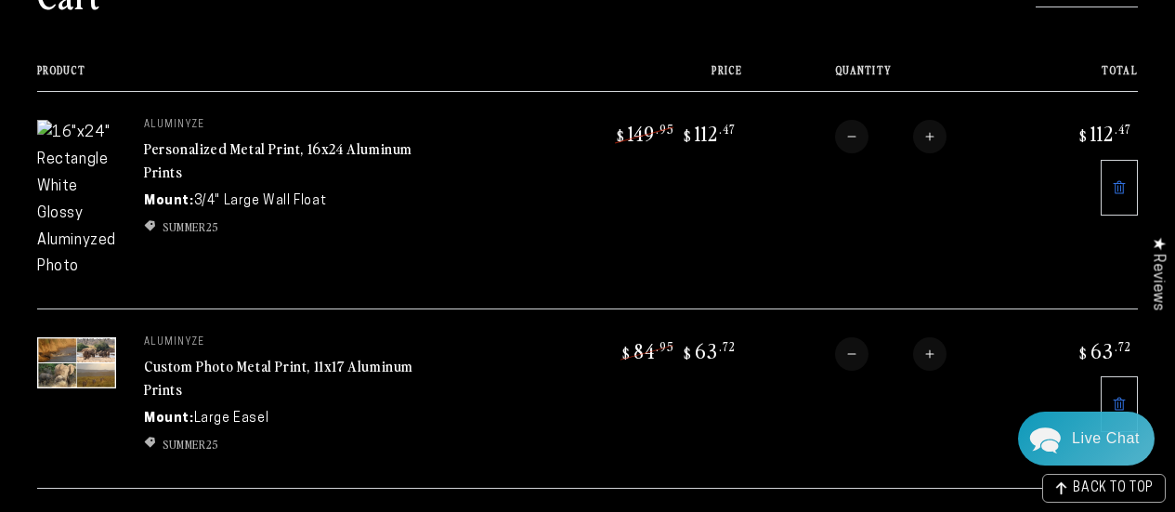
click at [1099, 196] on td "Sale price $ 112 .47" at bounding box center [1074, 199] width 126 height 217
click at [1115, 189] on icon at bounding box center [1118, 187] width 15 height 15
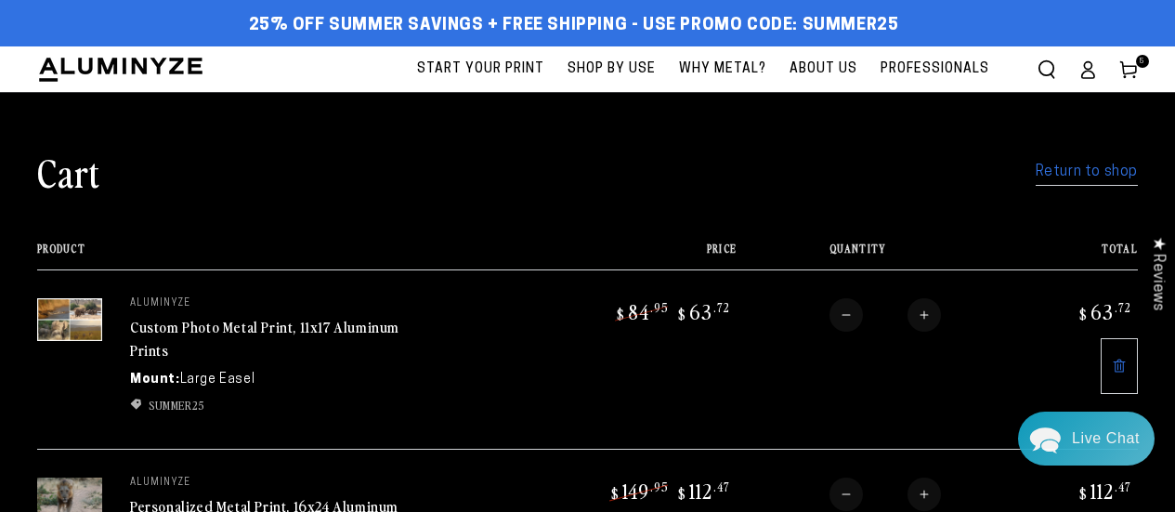
click at [516, 71] on span "Start Your Print" at bounding box center [480, 69] width 127 height 23
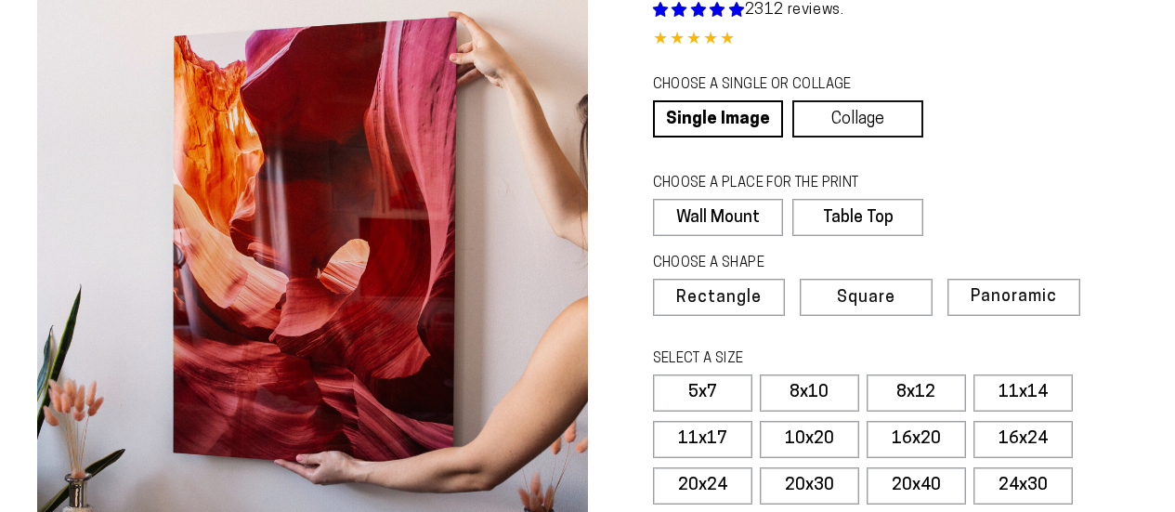
click at [832, 106] on link "Collage" at bounding box center [857, 118] width 131 height 37
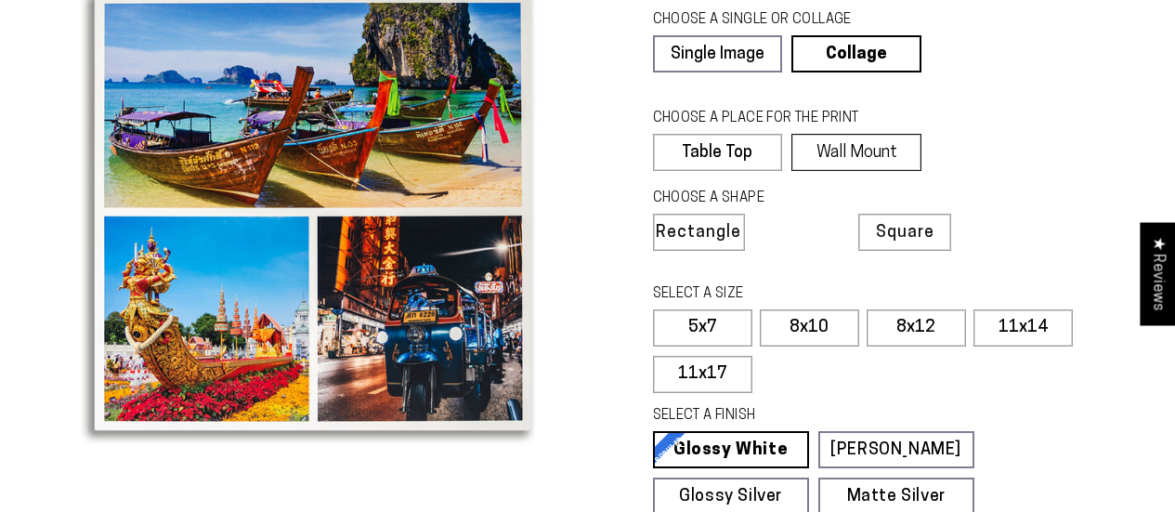
click at [868, 149] on label "Wall Mount" at bounding box center [856, 152] width 130 height 37
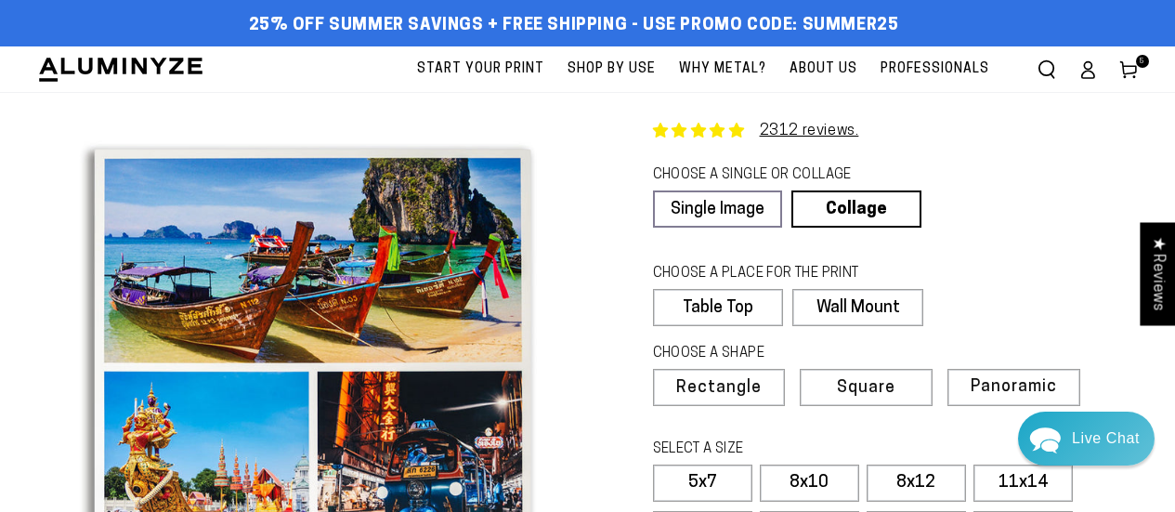
click at [1133, 73] on use at bounding box center [1128, 69] width 16 height 17
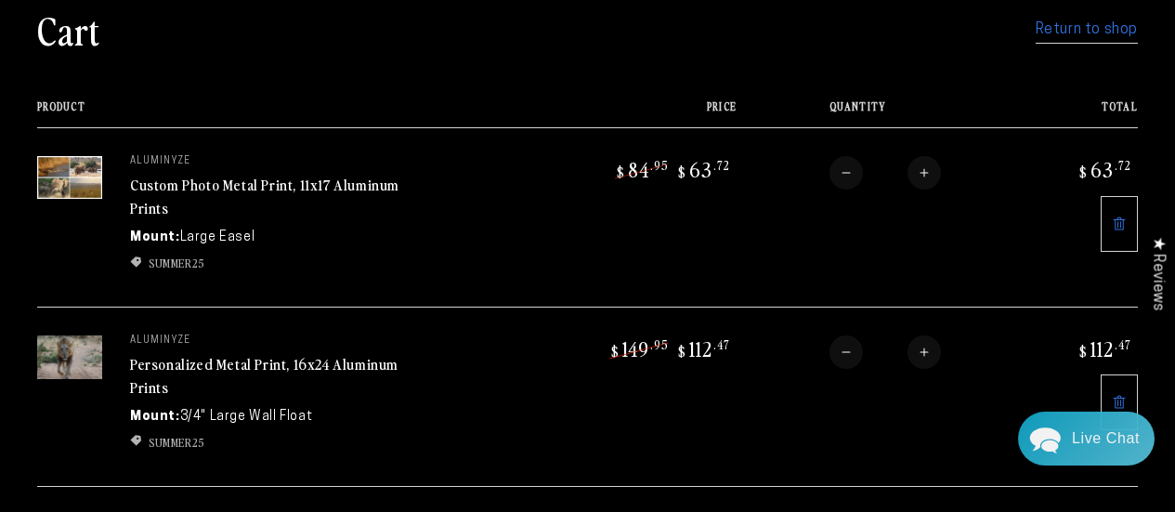
scroll to position [141, 0]
click at [291, 180] on link "Custom Photo Metal Print, 11x17 Aluminum Prints" at bounding box center [264, 197] width 269 height 45
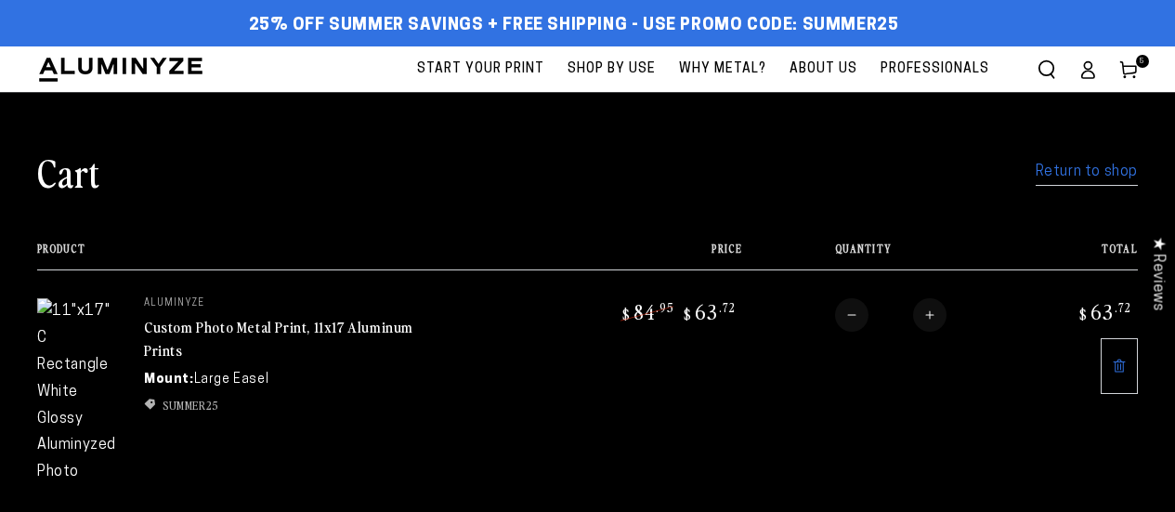
click at [458, 51] on link "Start Your Print" at bounding box center [481, 68] width 146 height 45
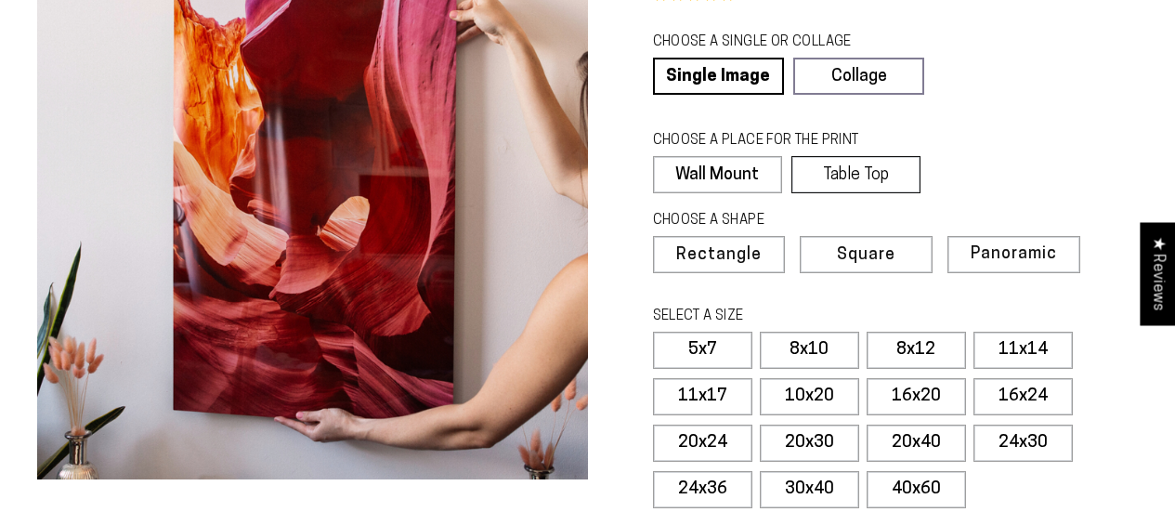
select select "**********"
click at [851, 84] on link "Collage" at bounding box center [857, 76] width 131 height 37
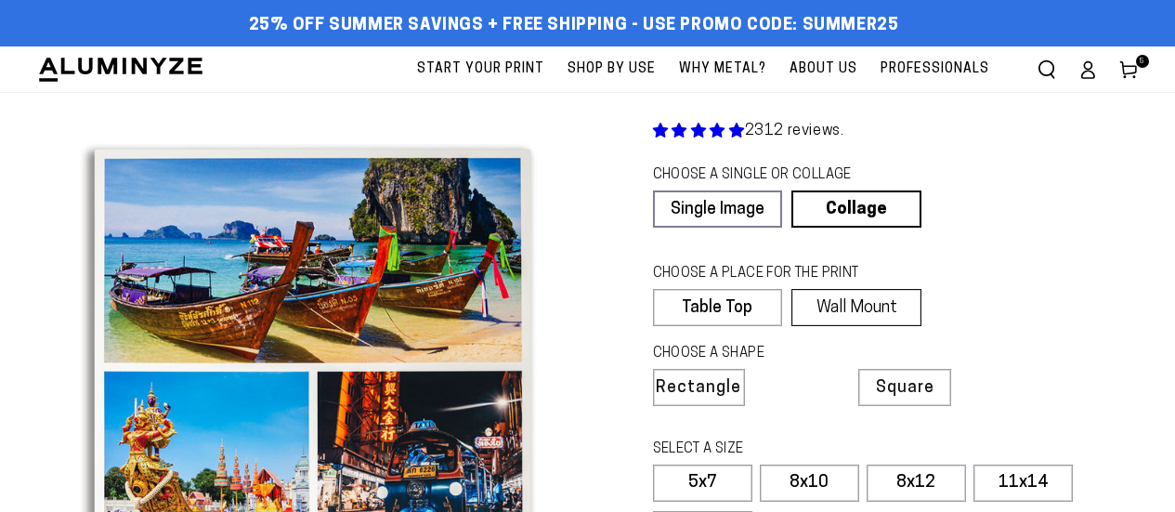
click at [851, 309] on label "Wall Mount" at bounding box center [856, 307] width 130 height 37
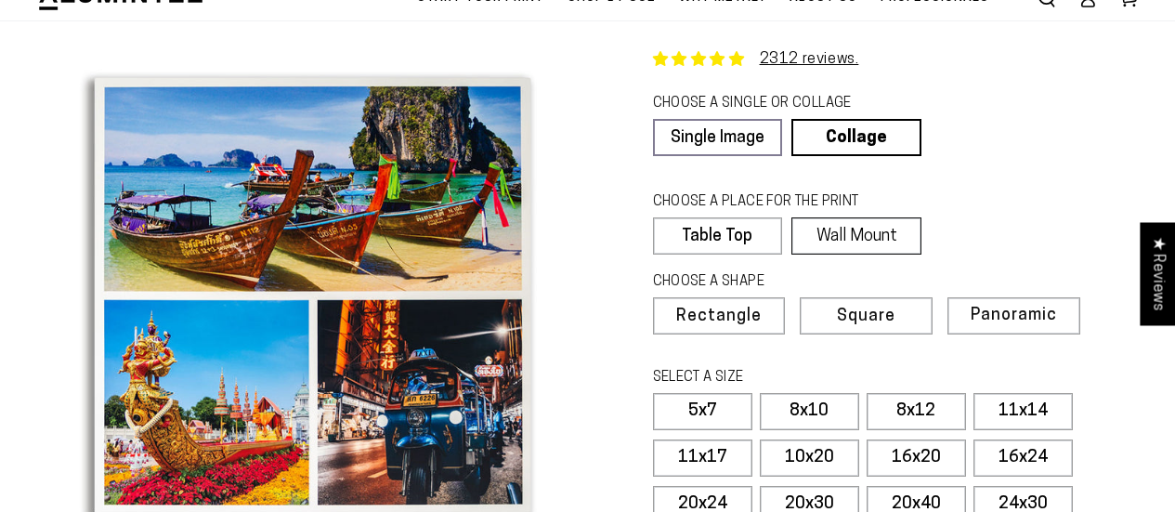
scroll to position [235, 0]
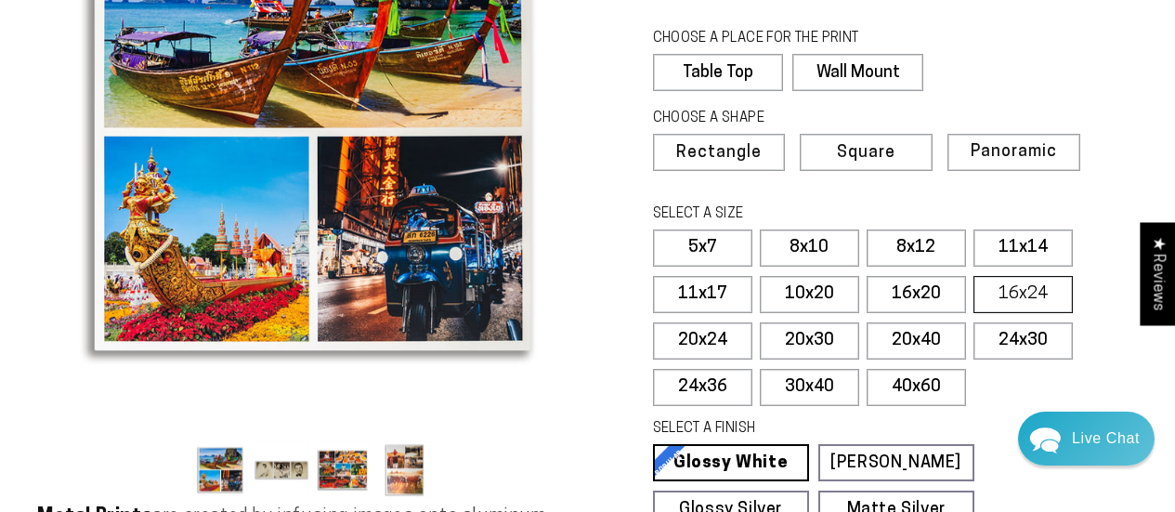
click at [1009, 283] on label "16x24" at bounding box center [1022, 294] width 99 height 37
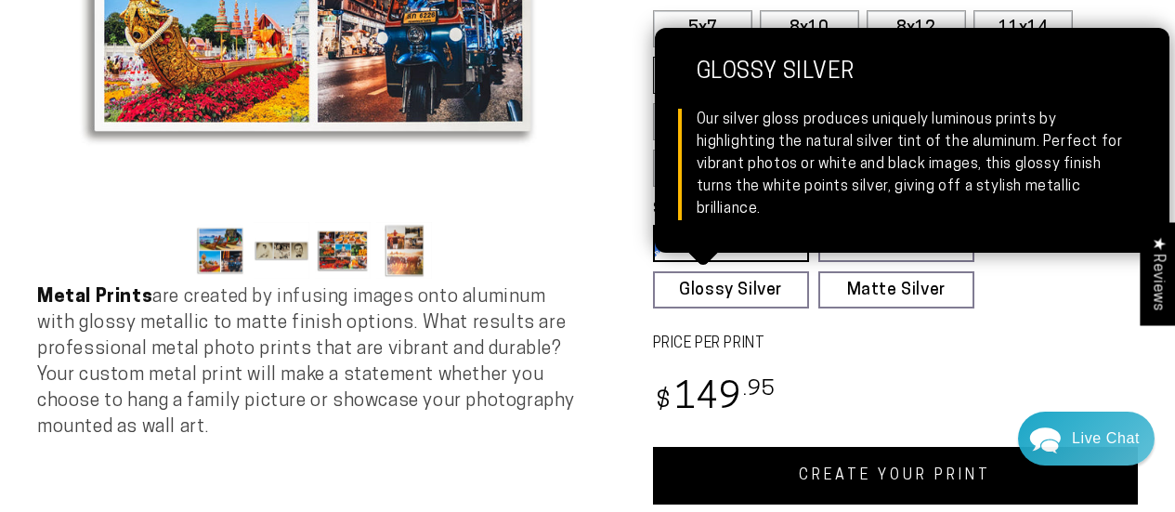
scroll to position [479, 0]
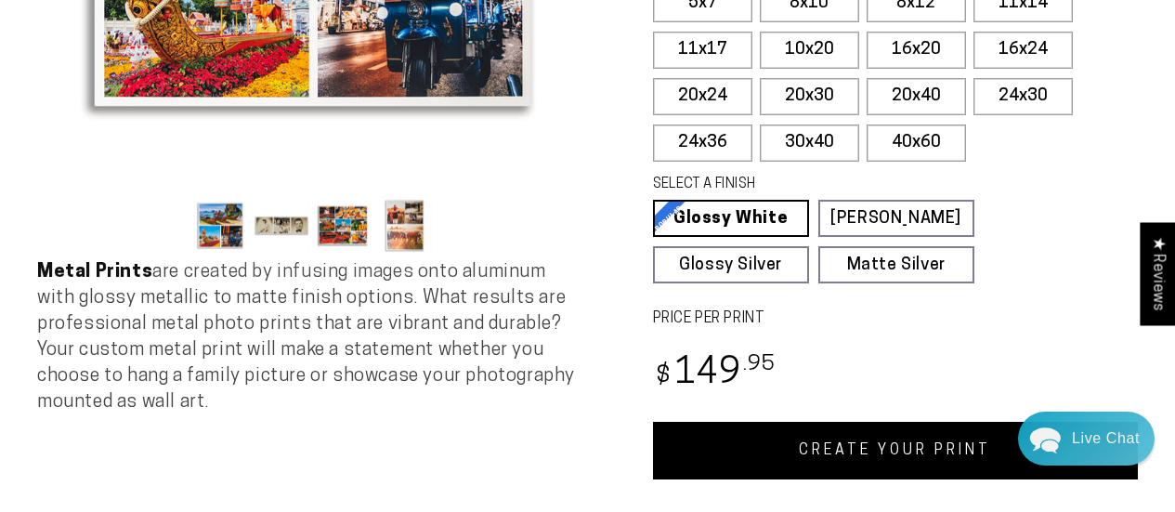
click at [802, 452] on link "CREATE YOUR PRINT" at bounding box center [896, 451] width 486 height 58
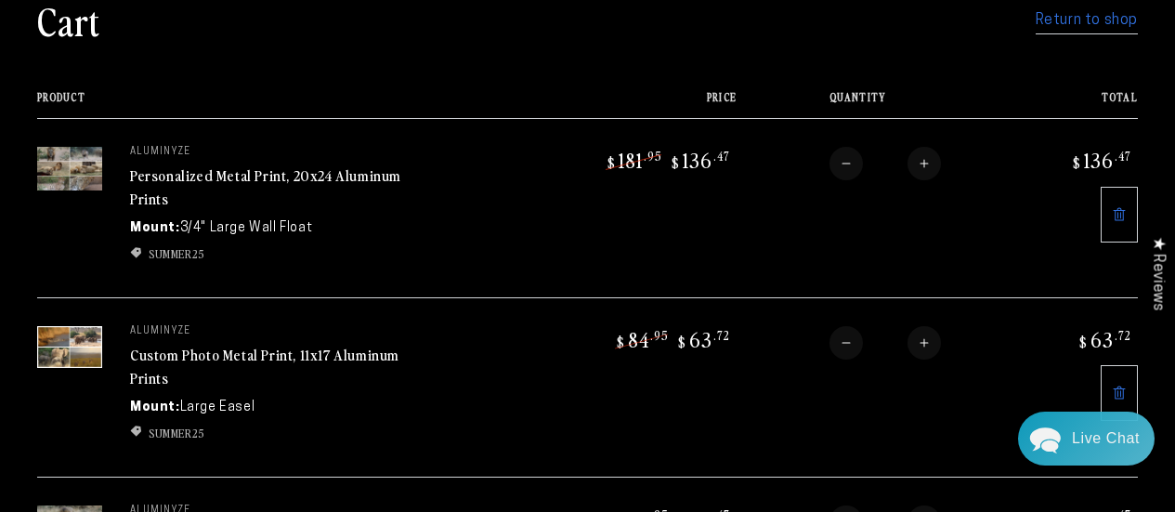
scroll to position [150, 0]
click at [335, 172] on link "Personalized Metal Print, 20x24 Aluminum Prints" at bounding box center [265, 187] width 271 height 45
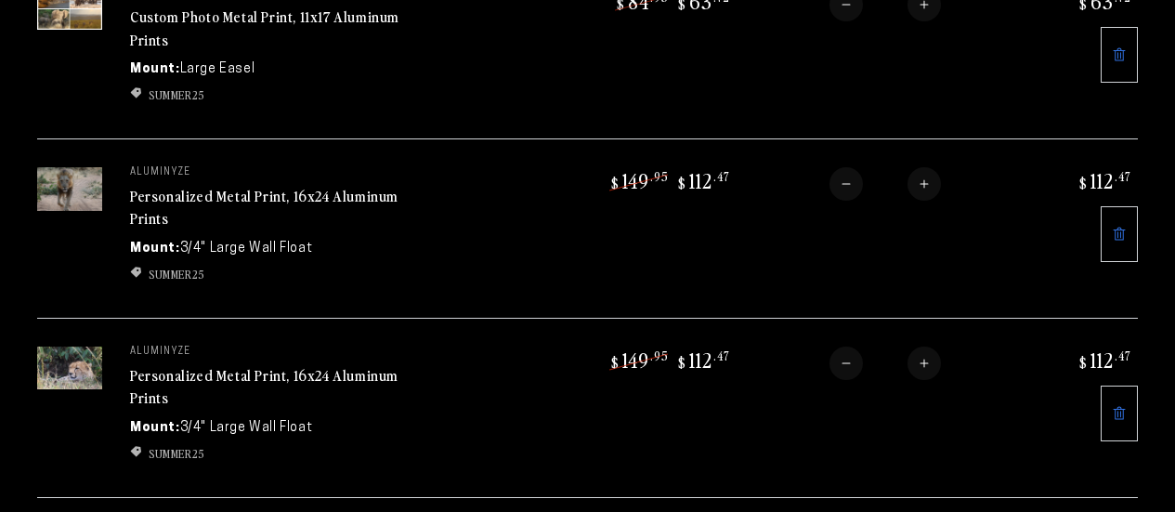
scroll to position [489, 0]
click at [1110, 237] on link at bounding box center [1118, 234] width 37 height 56
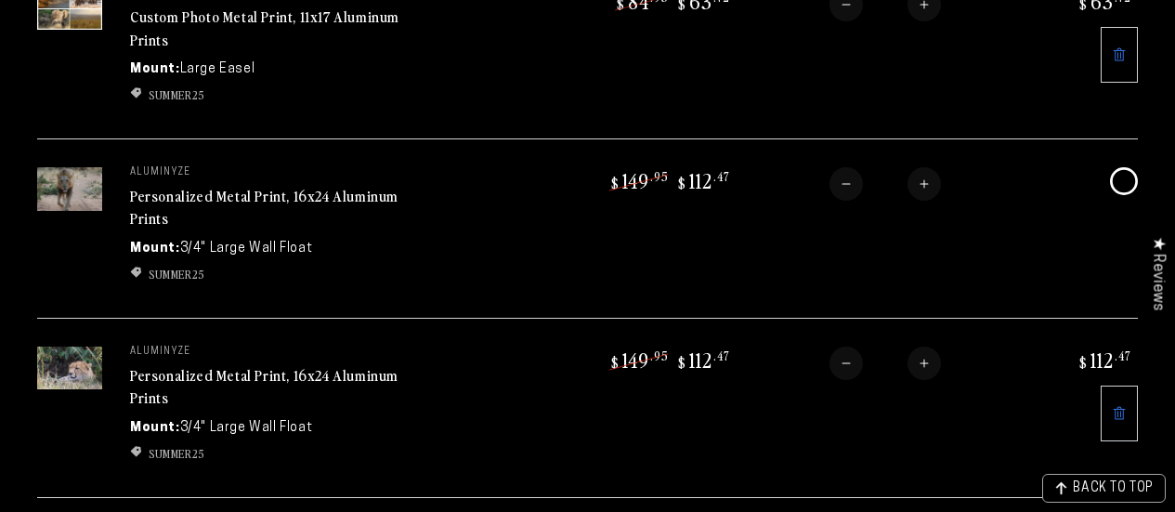
scroll to position [0, 0]
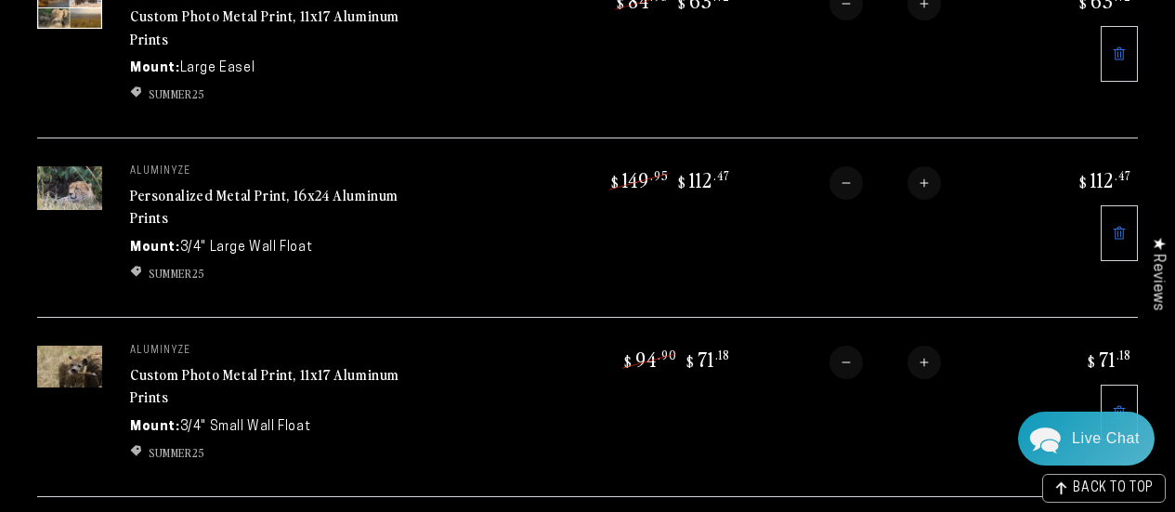
scroll to position [489, 0]
click at [1108, 385] on link at bounding box center [1118, 413] width 37 height 56
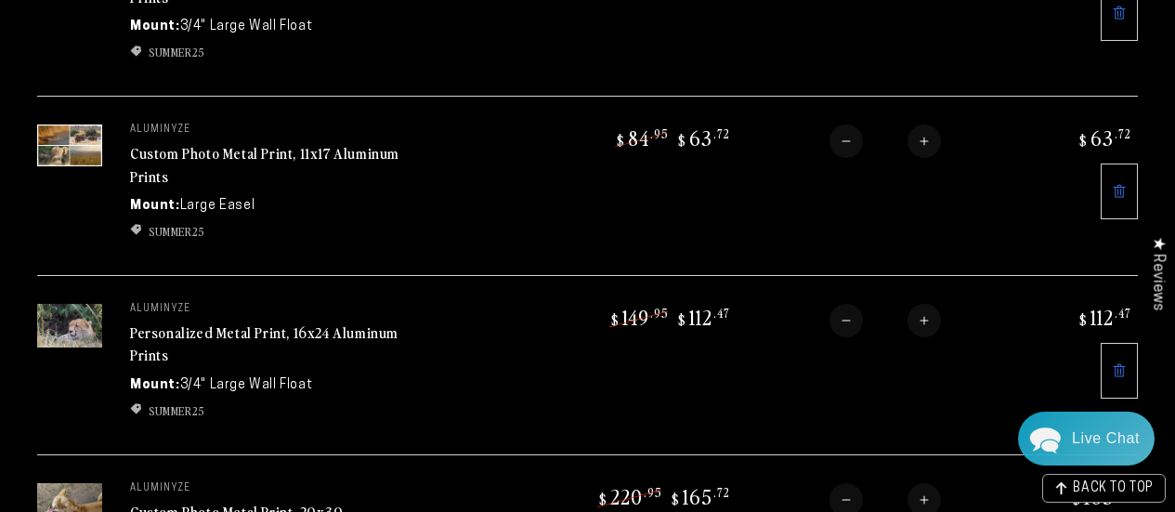
scroll to position [356, 0]
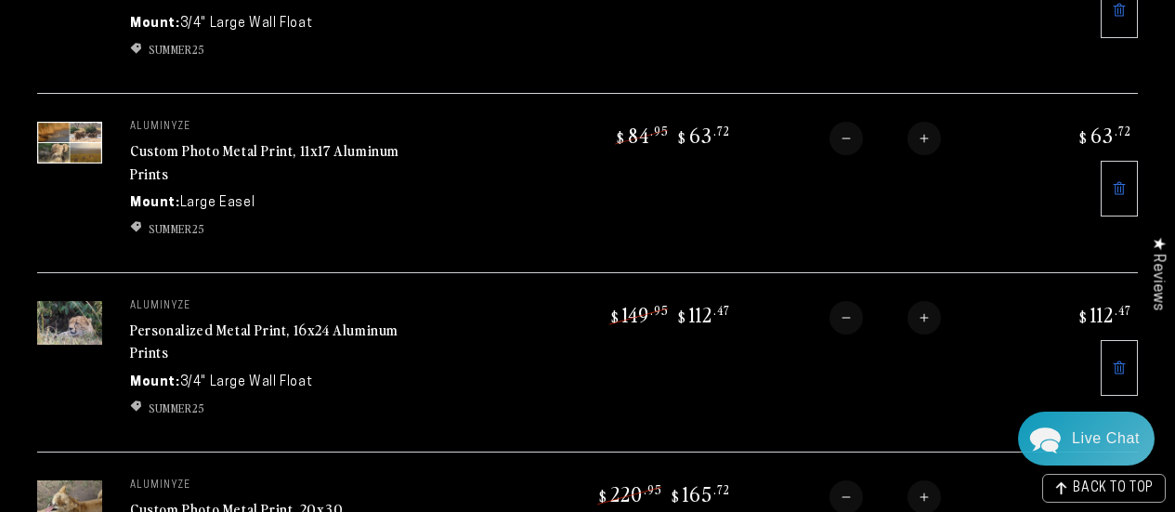
click at [193, 206] on td "aluminyze Custom Photo Metal Print, 11x17 Aluminum Prints Mount: Large Easel Wi…" at bounding box center [306, 182] width 409 height 179
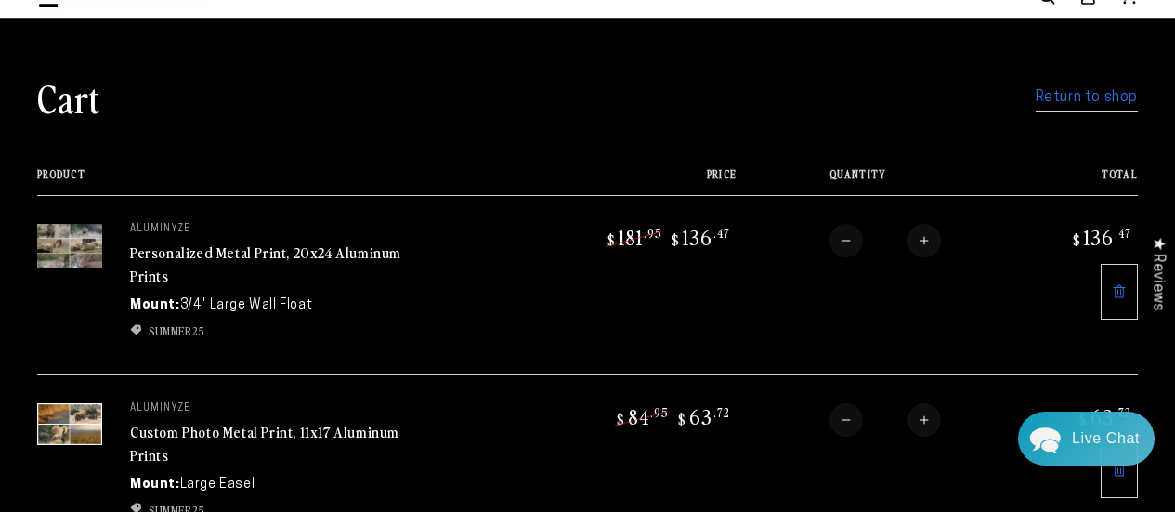
scroll to position [72, 0]
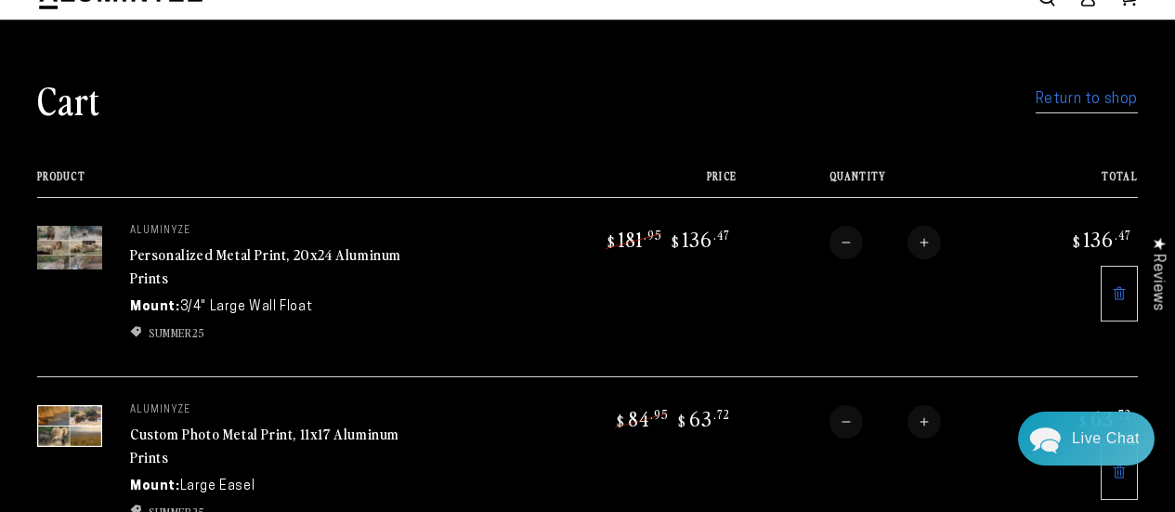
click at [312, 256] on link "Personalized Metal Print, 20x24 Aluminum Prints" at bounding box center [265, 265] width 271 height 45
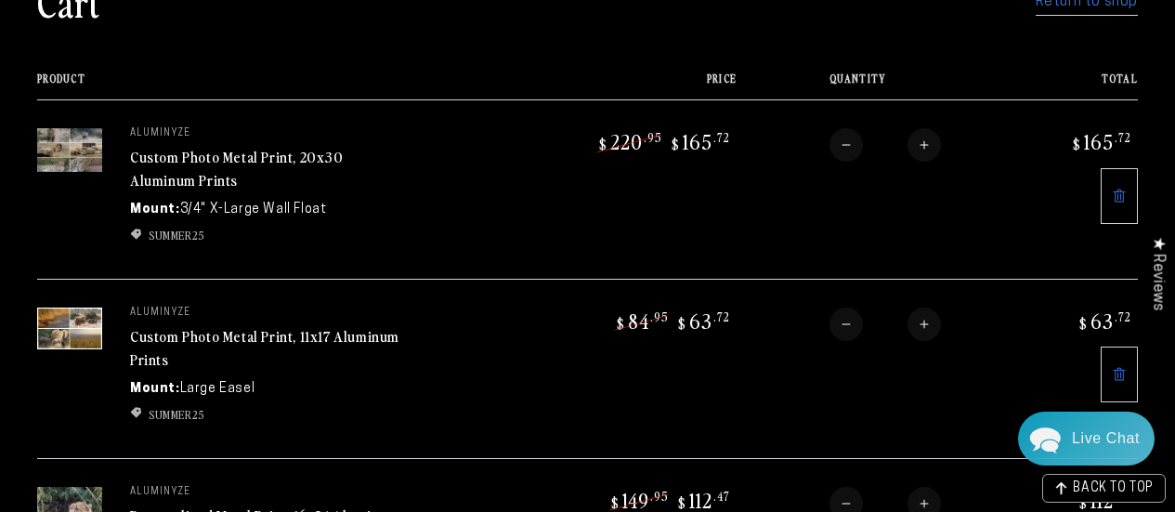
scroll to position [171, 0]
click at [1118, 377] on link at bounding box center [1118, 373] width 37 height 56
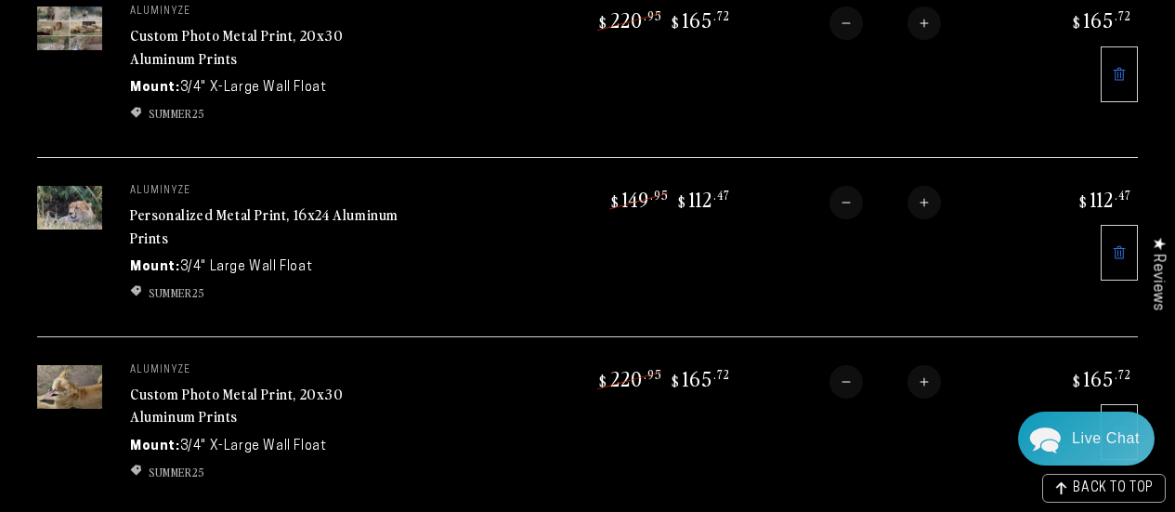
scroll to position [291, 0]
click at [1118, 69] on icon at bounding box center [1119, 74] width 12 height 13
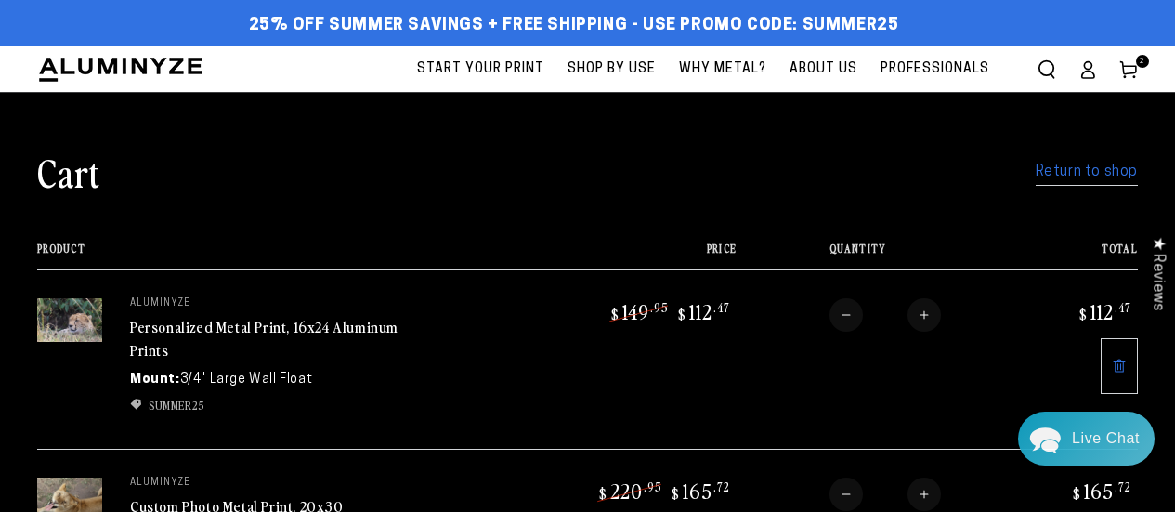
click at [460, 75] on span "Start Your Print" at bounding box center [480, 69] width 127 height 23
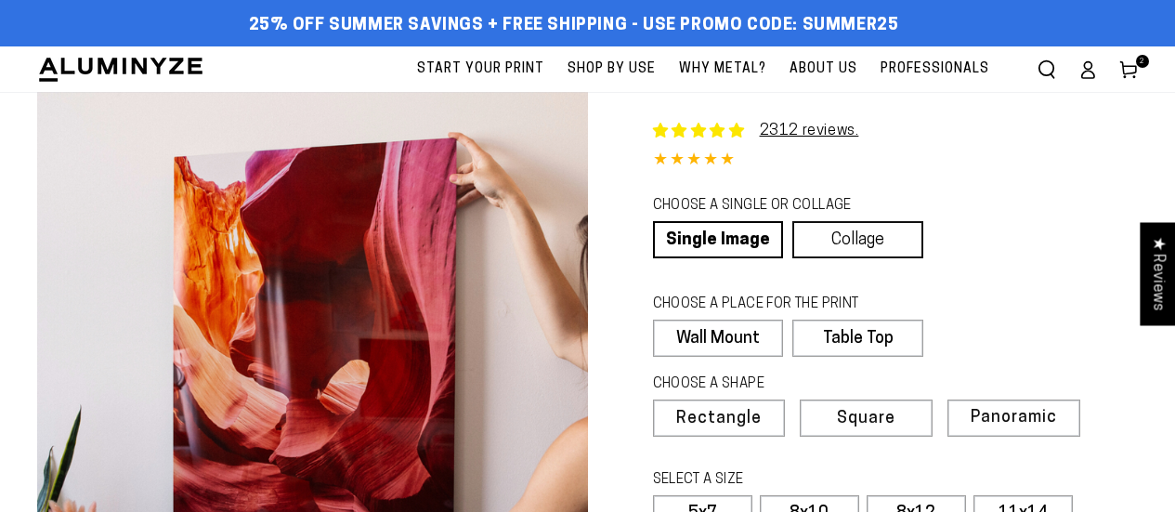
select select "**********"
click at [833, 250] on link "Collage" at bounding box center [857, 239] width 131 height 37
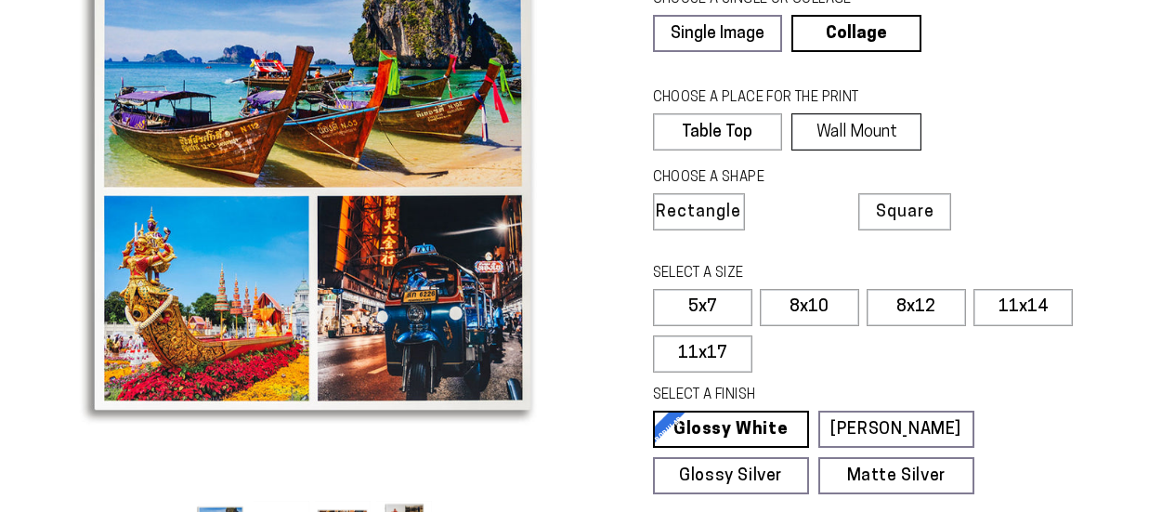
click at [846, 133] on label "Wall Mount" at bounding box center [856, 131] width 130 height 37
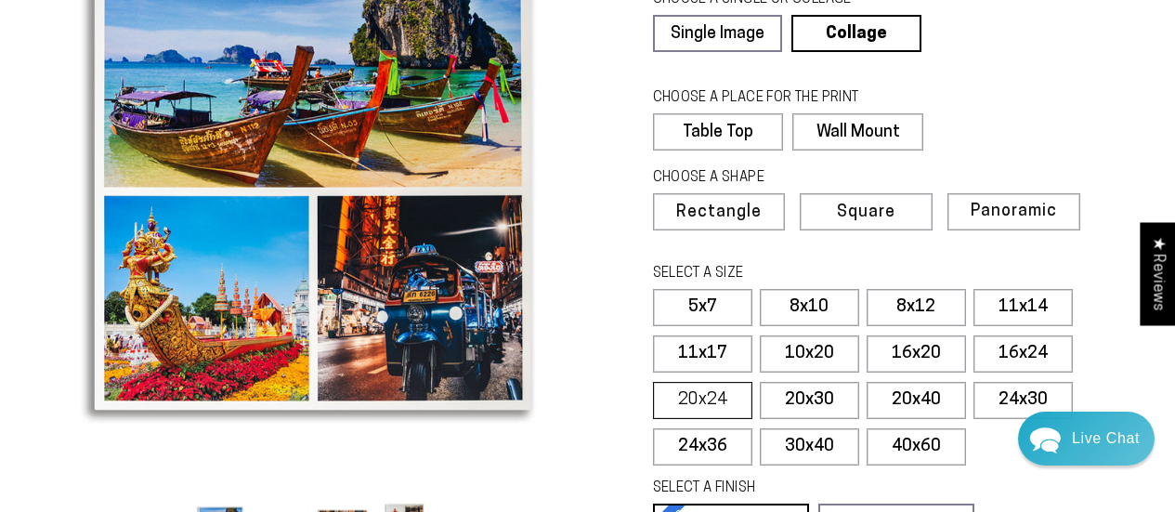
click at [732, 394] on label "20x24" at bounding box center [702, 400] width 99 height 37
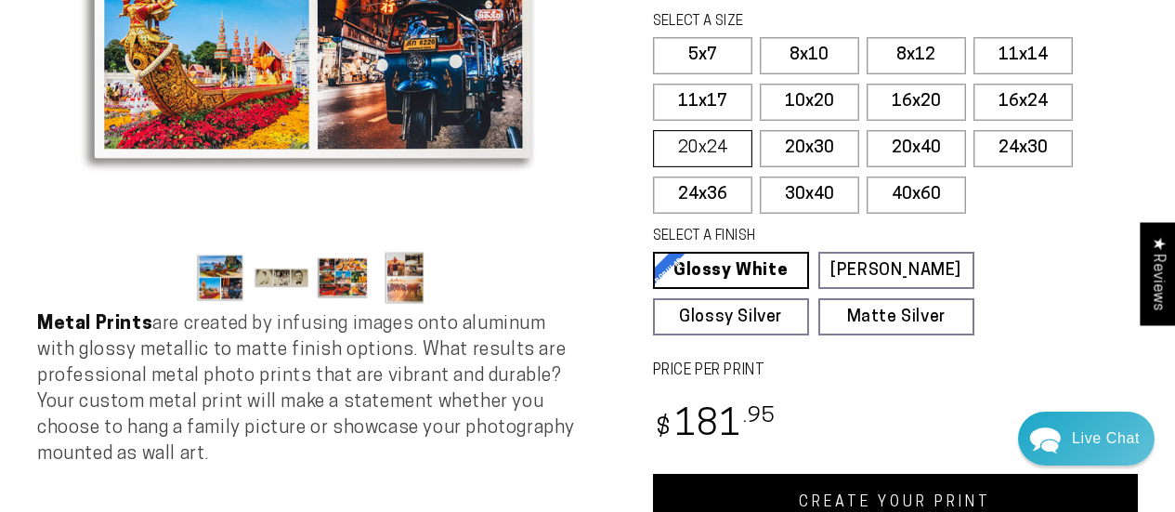
scroll to position [450, 0]
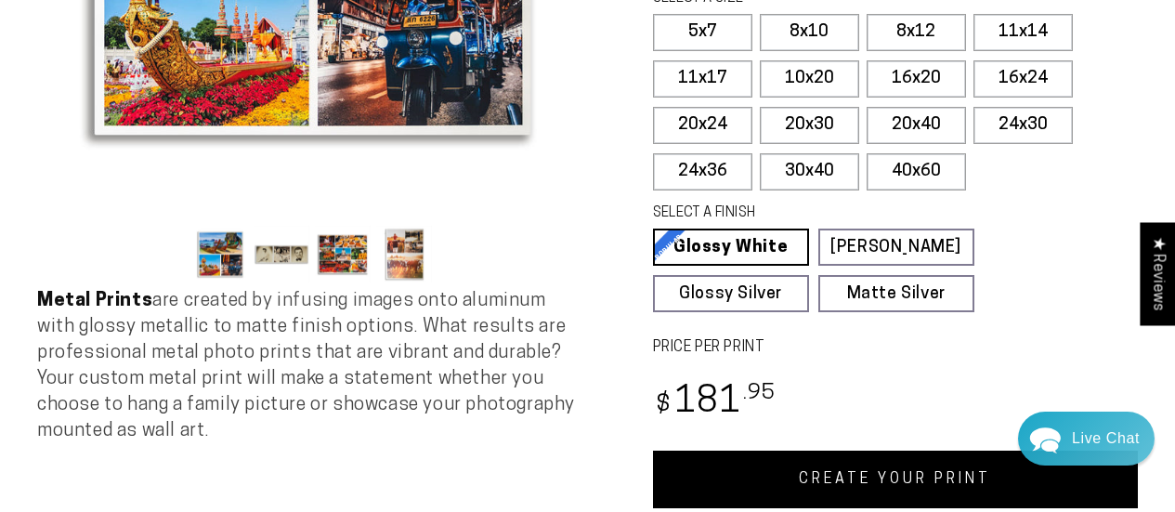
click at [799, 484] on link "CREATE YOUR PRINT" at bounding box center [896, 479] width 486 height 58
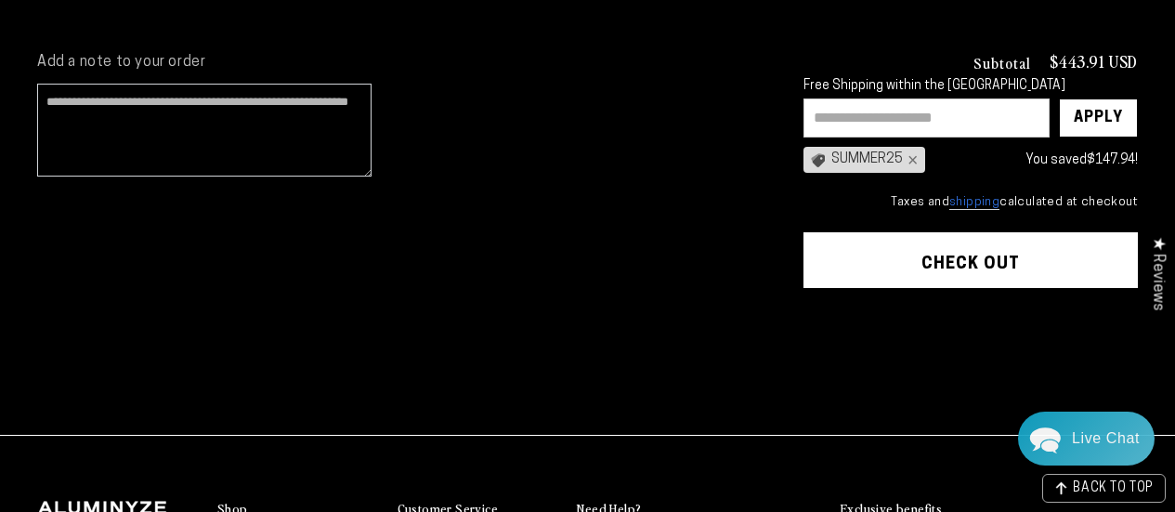
scroll to position [833, 0]
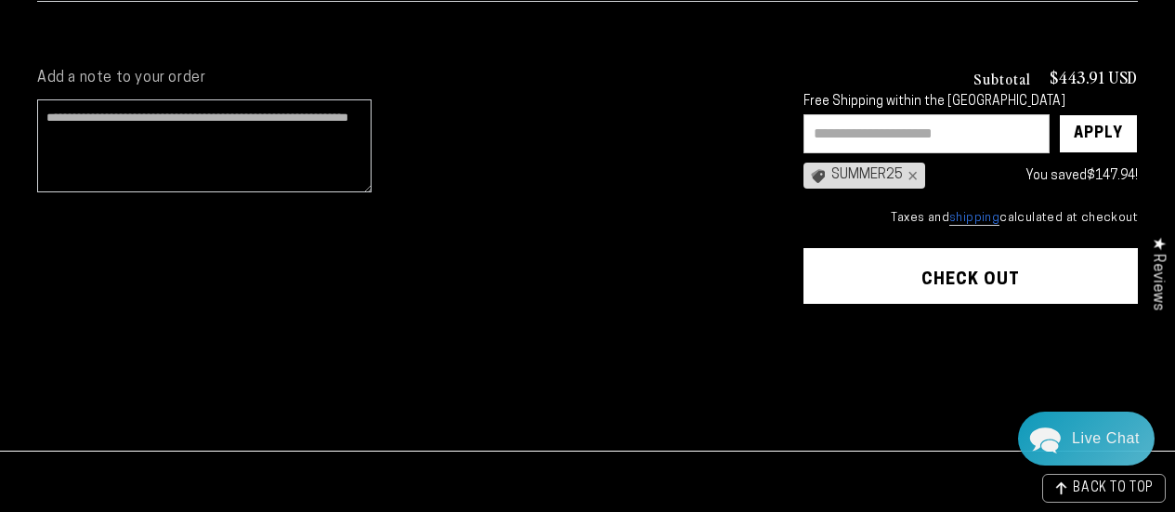
click at [963, 270] on button "Check out" at bounding box center [970, 276] width 334 height 56
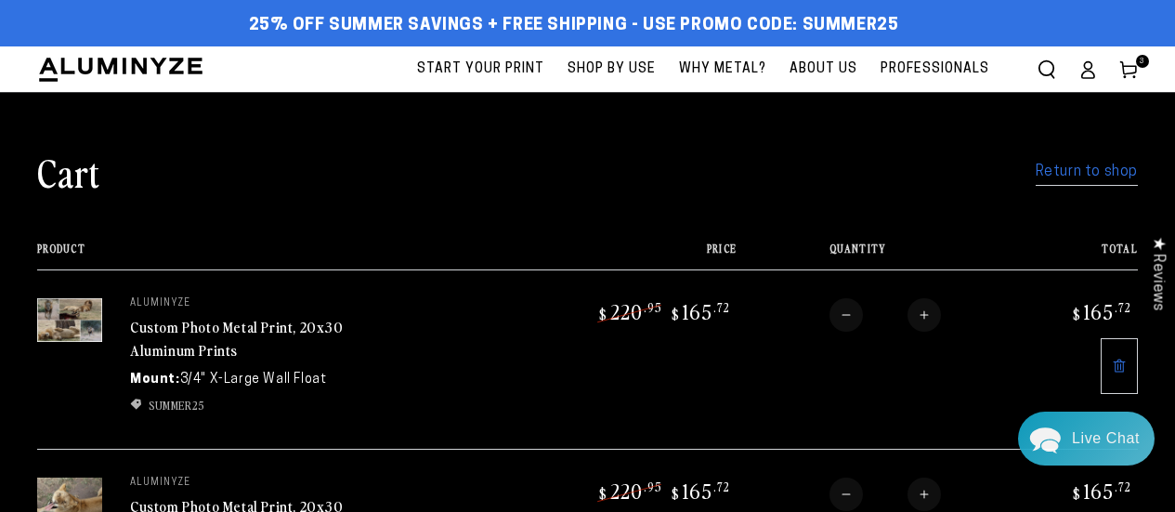
click at [1069, 184] on link "Return to shop" at bounding box center [1086, 172] width 102 height 27
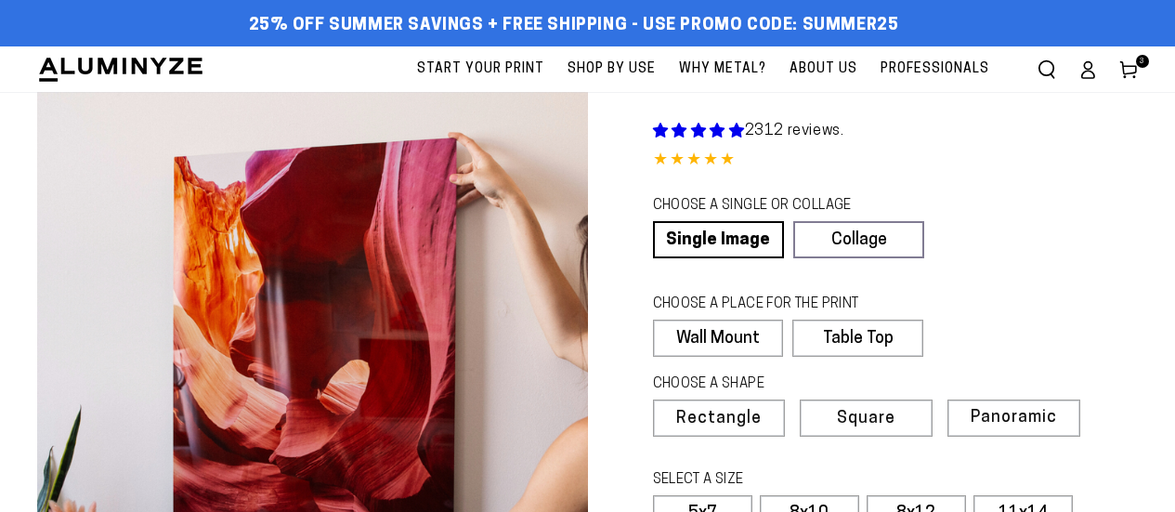
scroll to position [303, 0]
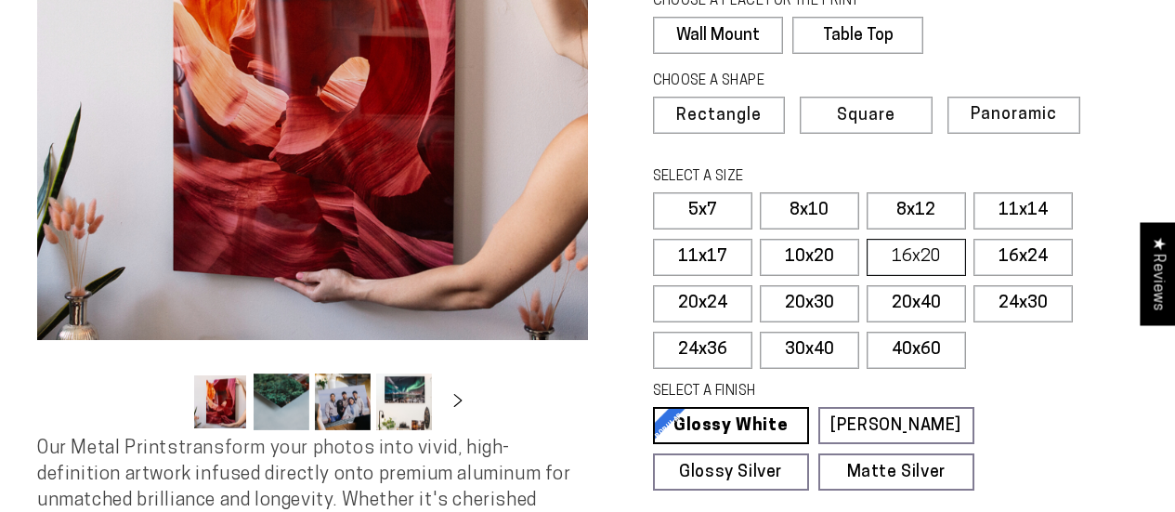
click at [908, 248] on label "16x20" at bounding box center [915, 257] width 99 height 37
select select "**********"
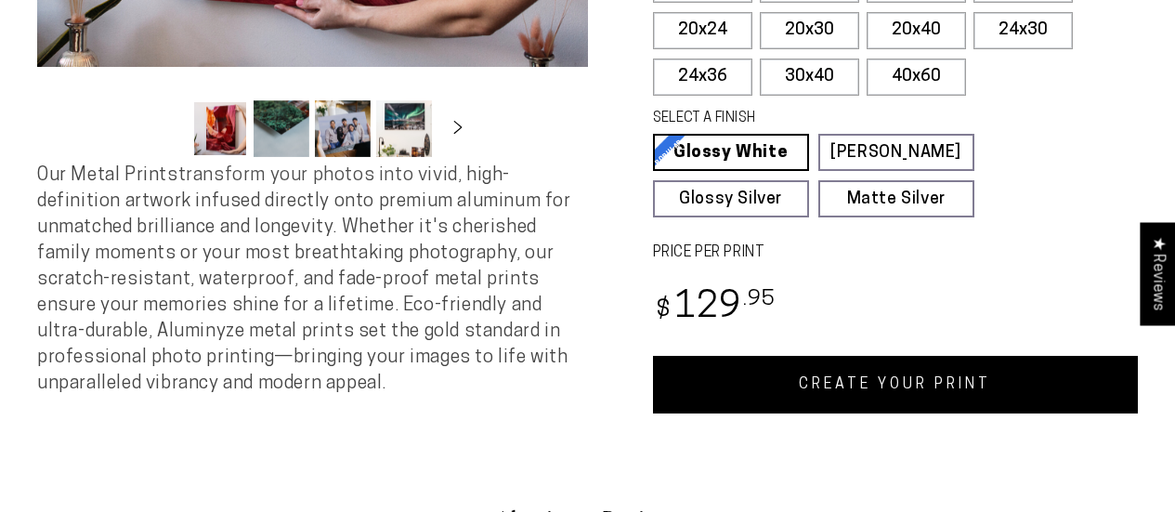
scroll to position [656, 0]
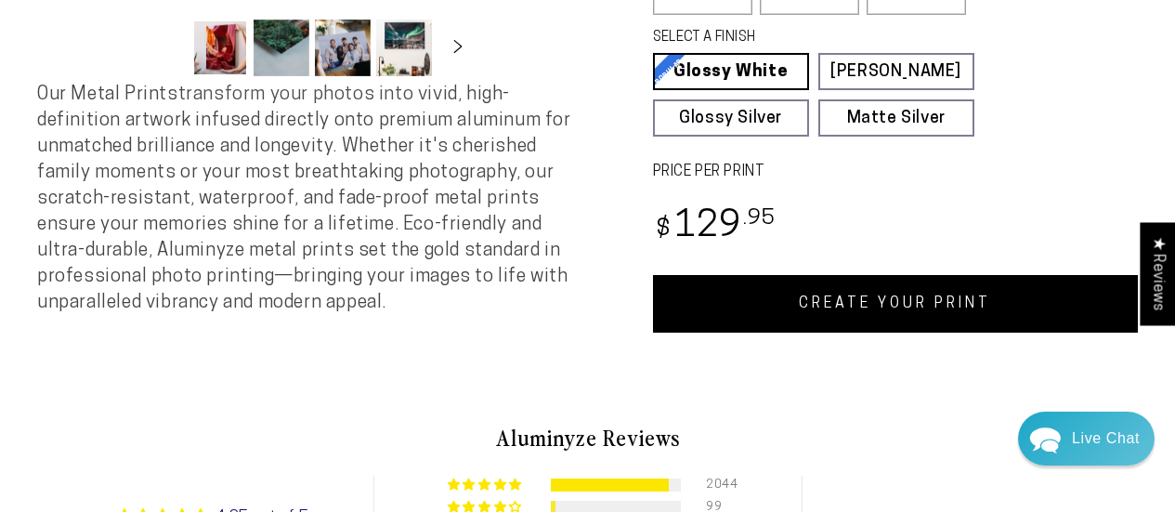
click at [755, 318] on link "CREATE YOUR PRINT" at bounding box center [896, 304] width 486 height 58
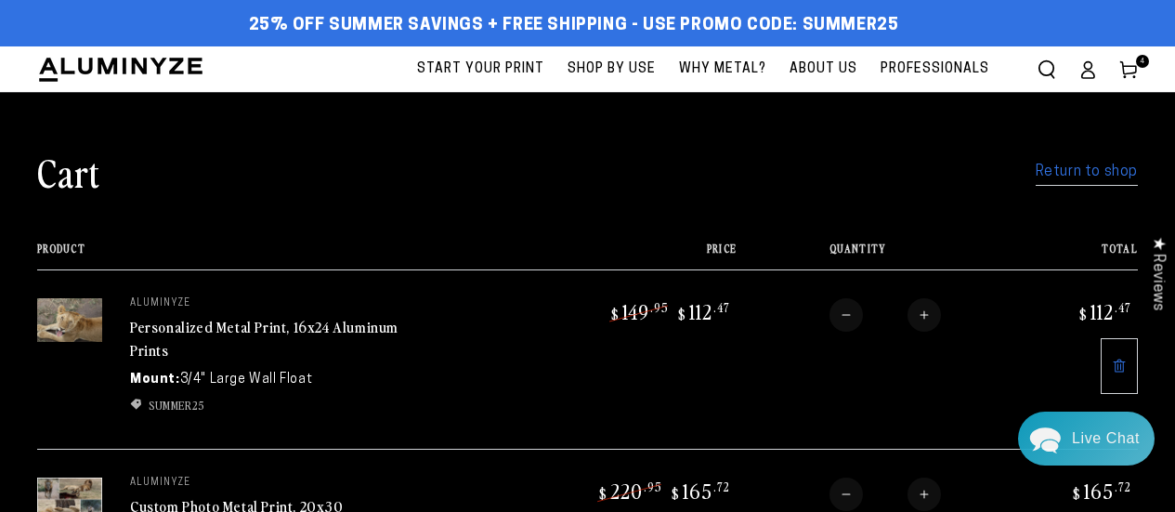
click at [1042, 168] on link "Return to shop" at bounding box center [1086, 172] width 102 height 27
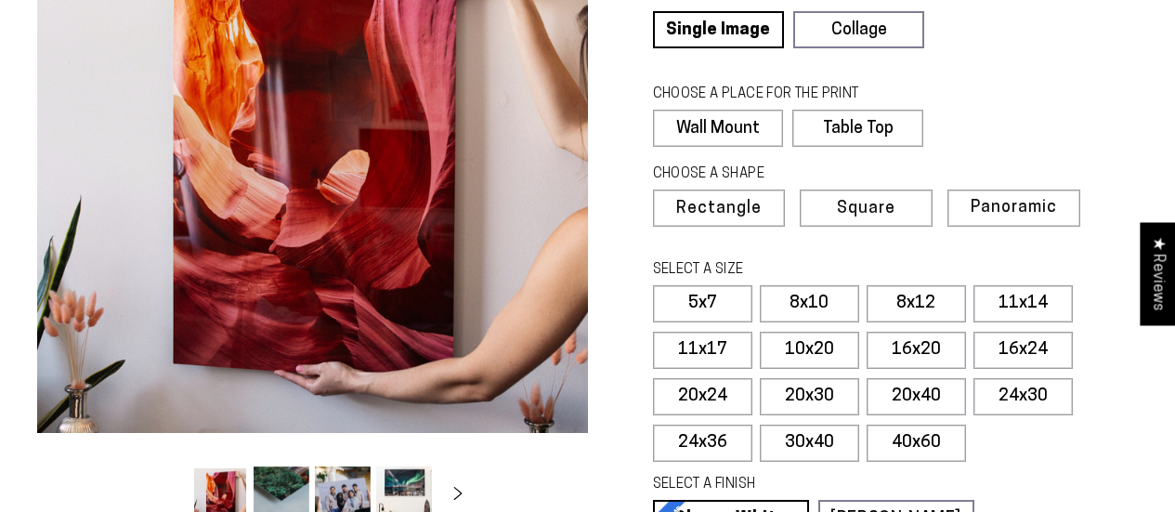
select select "**********"
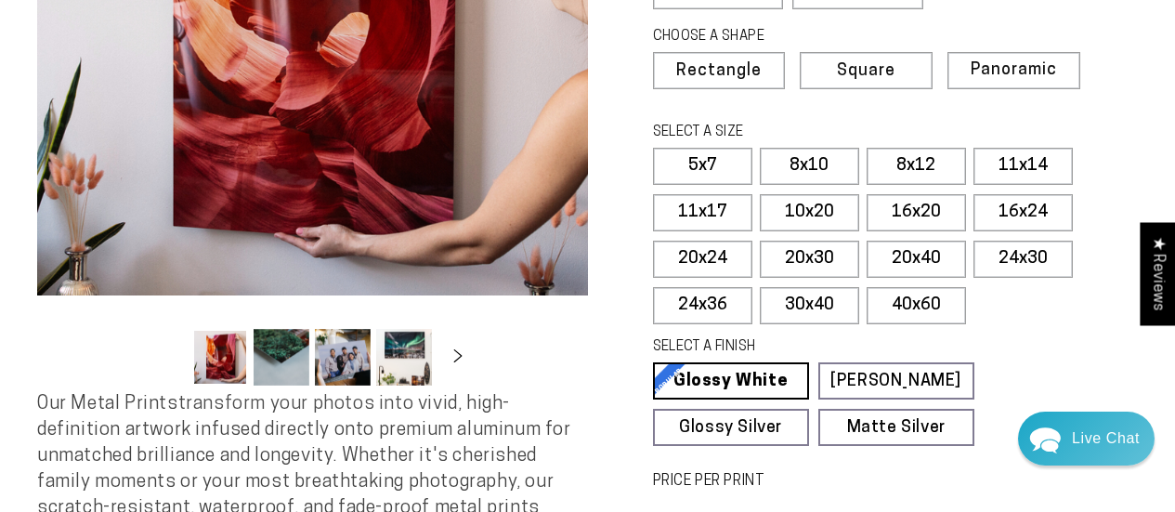
scroll to position [348, 0]
click at [784, 147] on label "8x10" at bounding box center [809, 165] width 99 height 37
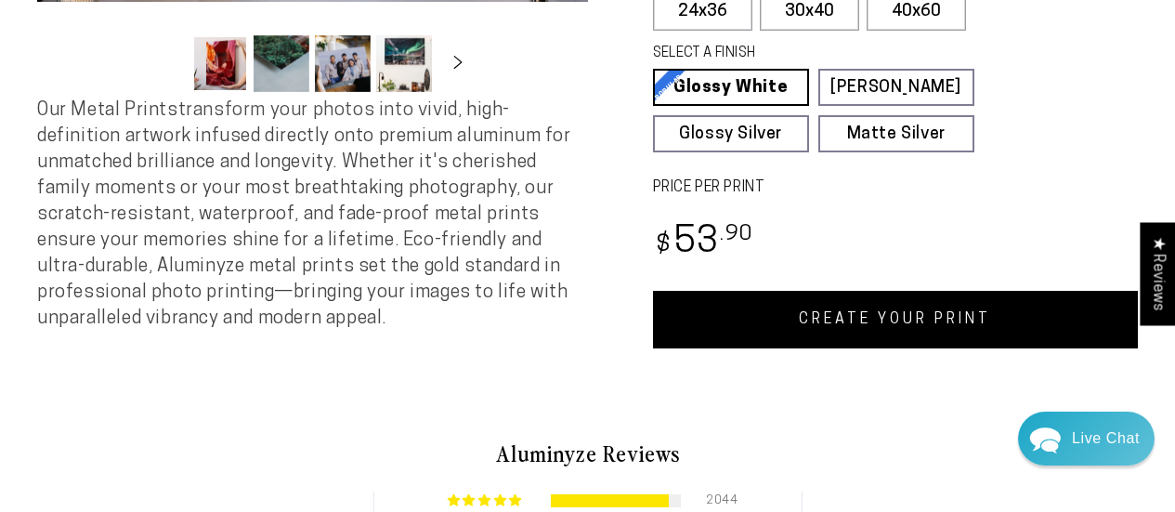
scroll to position [642, 0]
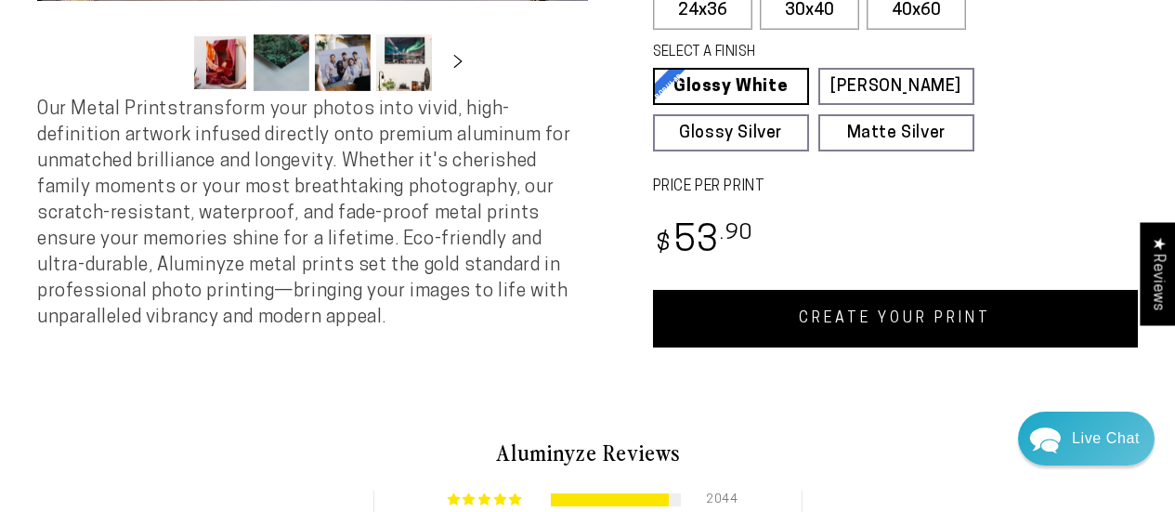
click at [773, 313] on link "CREATE YOUR PRINT" at bounding box center [896, 319] width 486 height 58
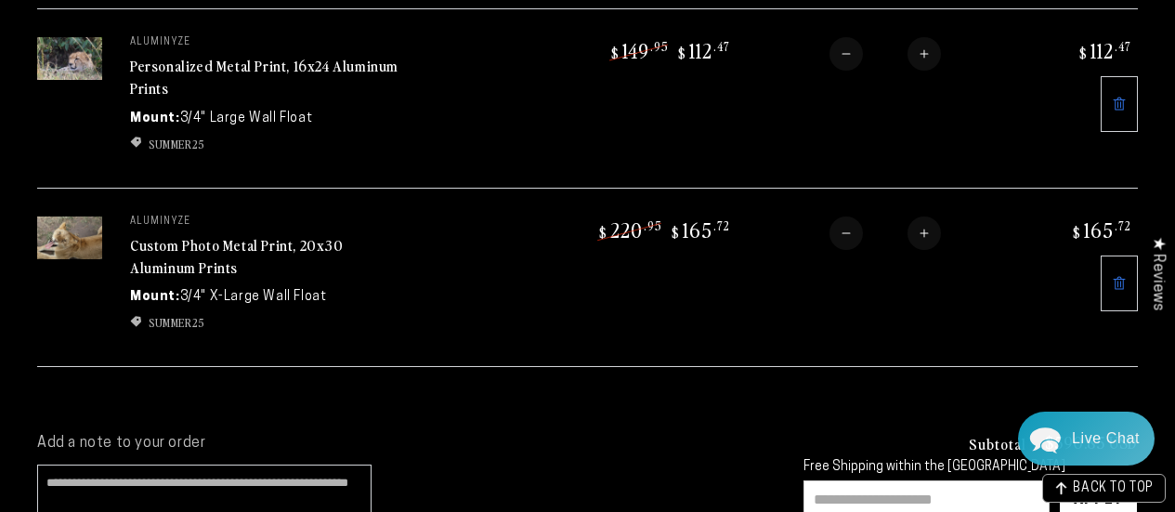
scroll to position [800, 0]
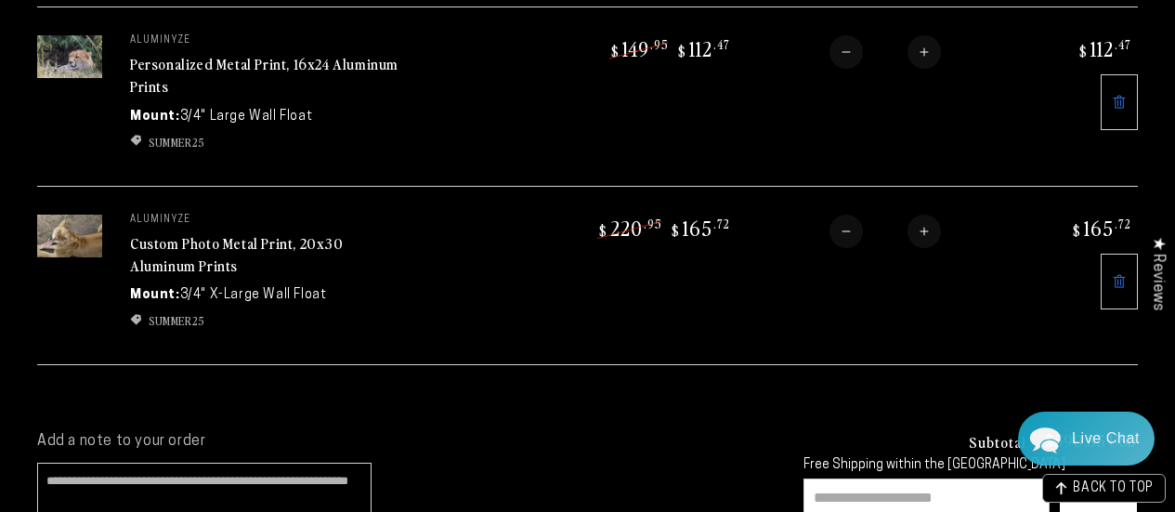
click at [240, 232] on link "Custom Photo Metal Print, 20x30 Aluminum Prints" at bounding box center [237, 254] width 214 height 45
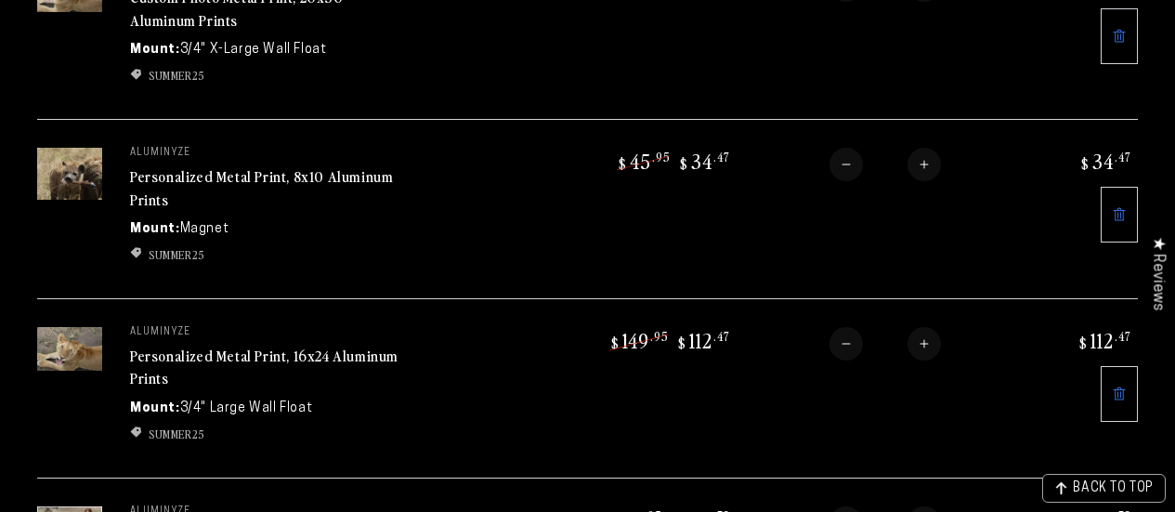
scroll to position [701, 0]
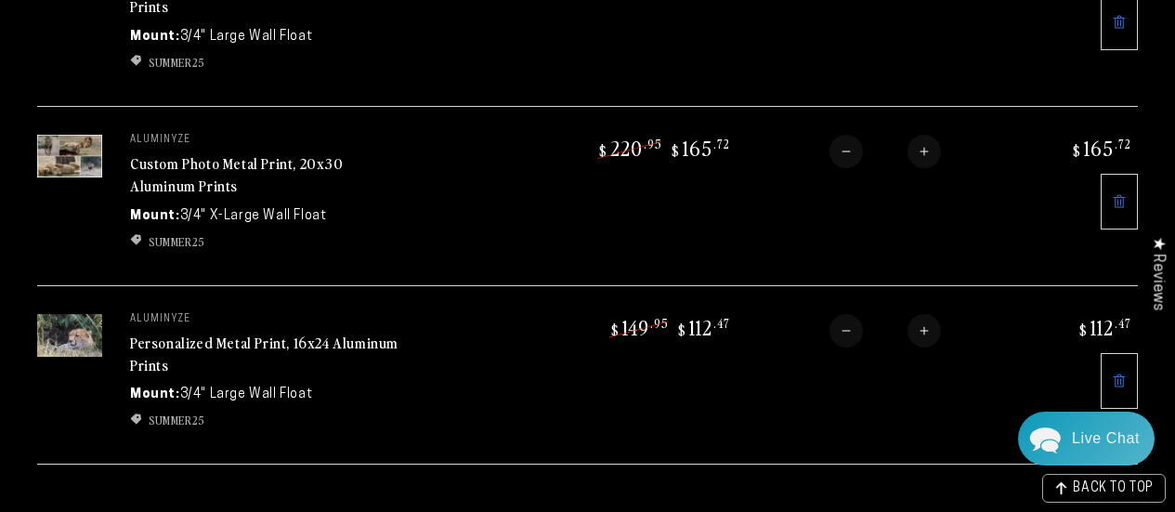
click at [1114, 376] on link at bounding box center [1118, 381] width 37 height 56
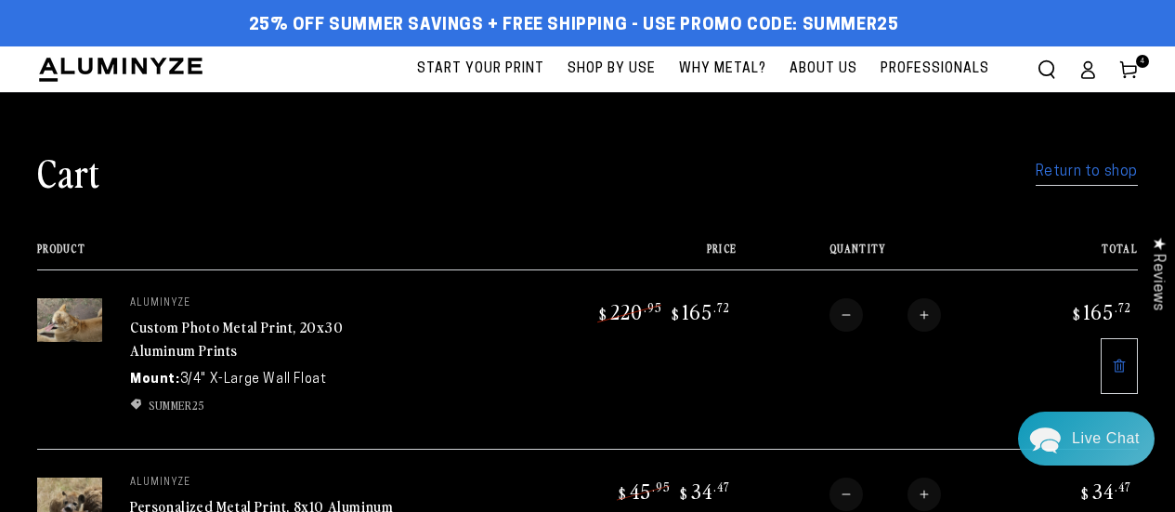
click at [1096, 169] on link "Return to shop" at bounding box center [1086, 172] width 102 height 27
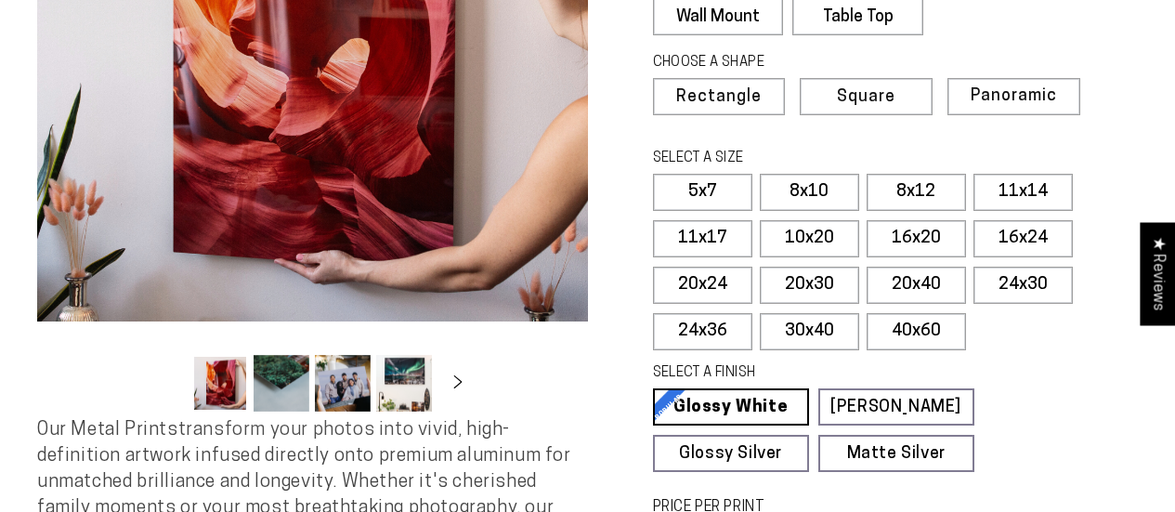
select select "**********"
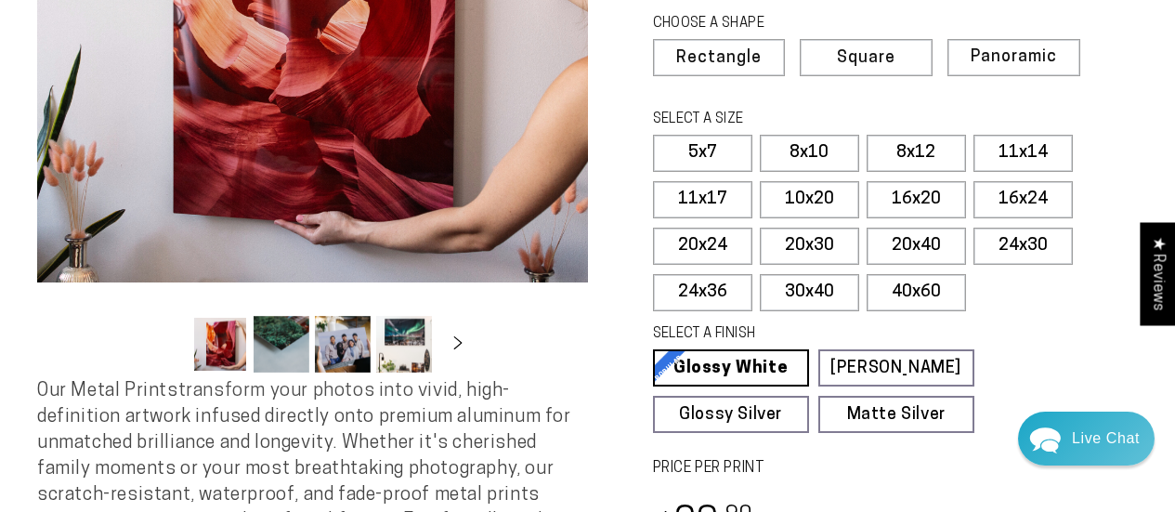
scroll to position [361, 0]
click at [991, 201] on label "16x24" at bounding box center [1022, 198] width 99 height 37
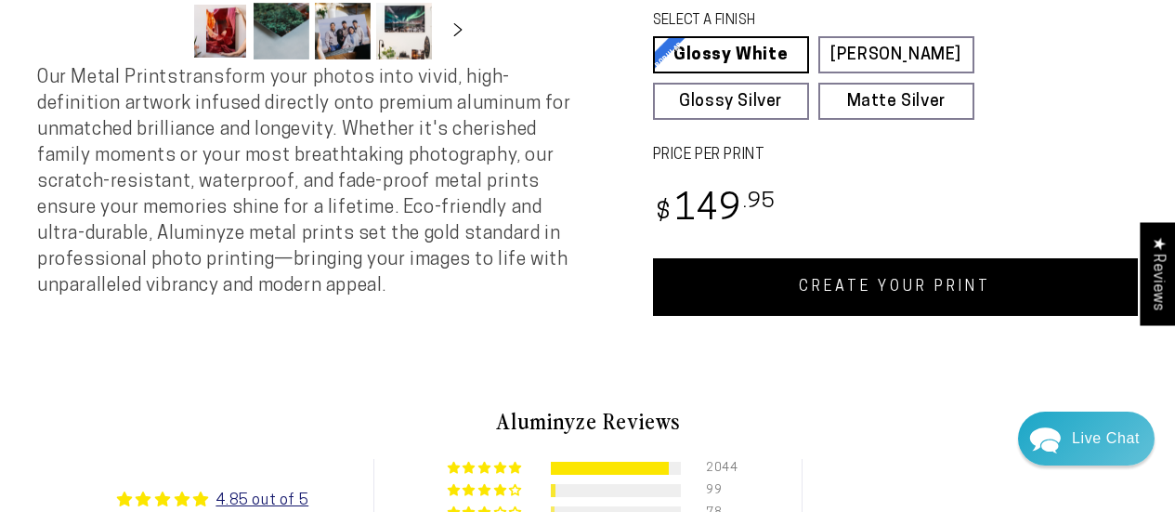
scroll to position [674, 0]
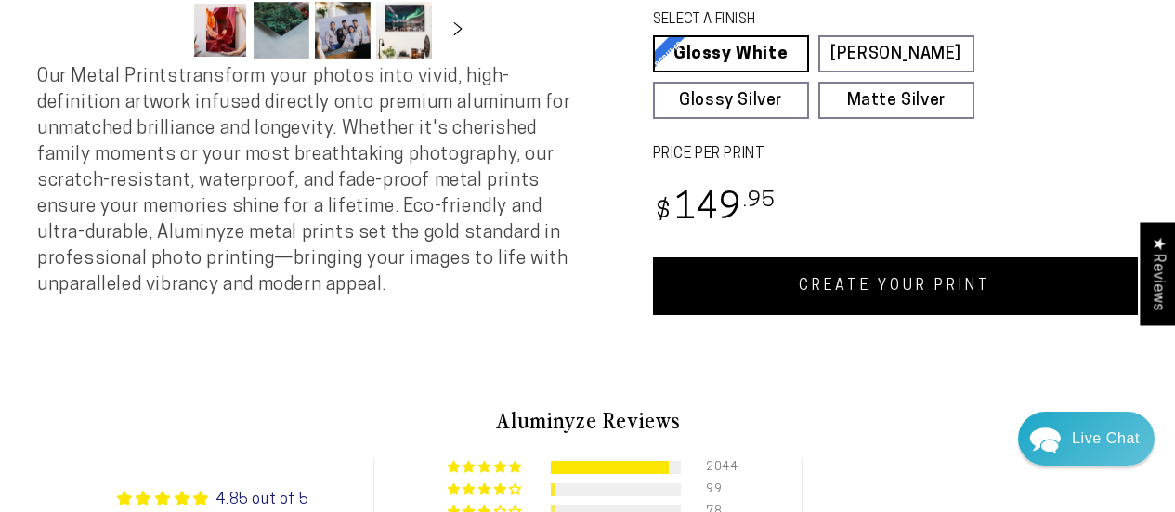
click at [763, 286] on link "CREATE YOUR PRINT" at bounding box center [896, 286] width 486 height 58
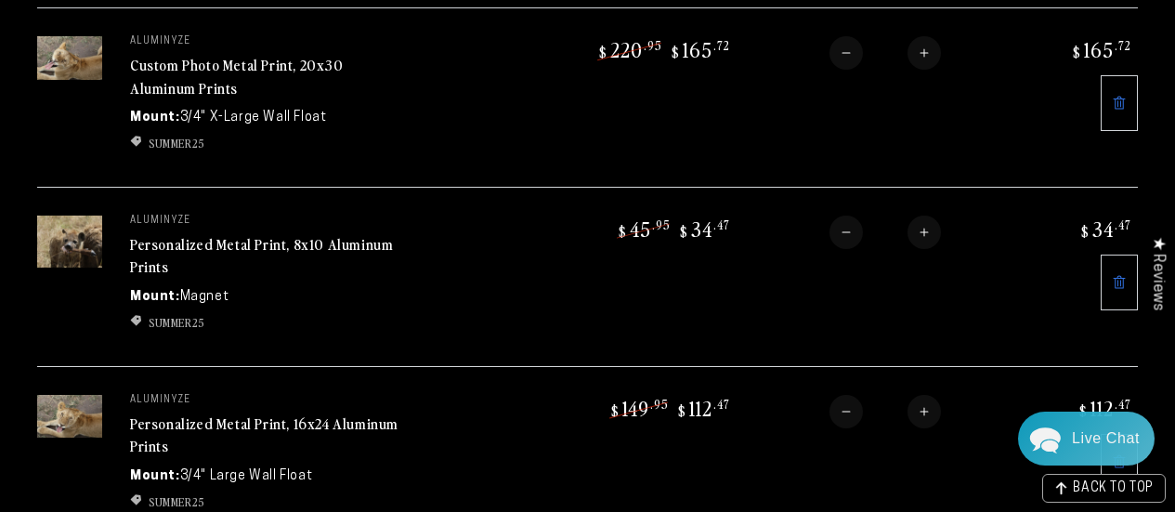
scroll to position [443, 0]
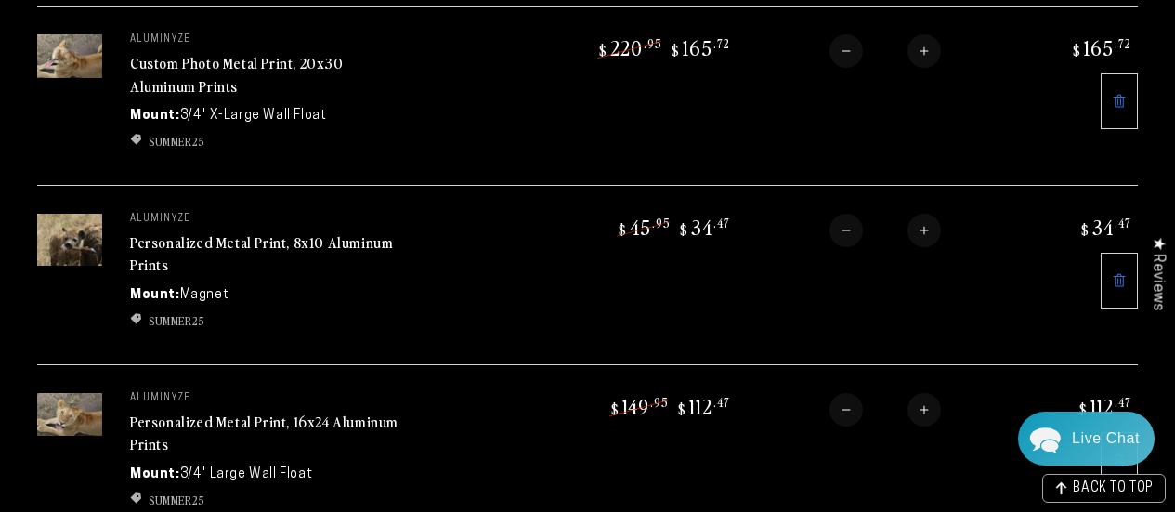
click at [1123, 280] on link at bounding box center [1118, 281] width 37 height 56
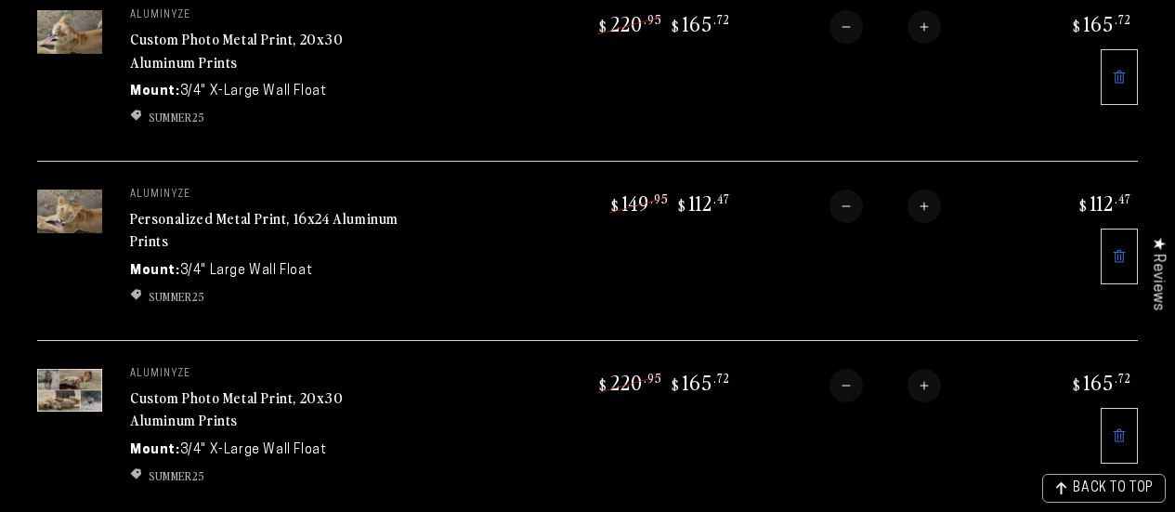
click at [891, 289] on td "Quantity Decrease quantity for Personalized Metal Print, 16x24 Aluminum Prints …" at bounding box center [872, 250] width 273 height 179
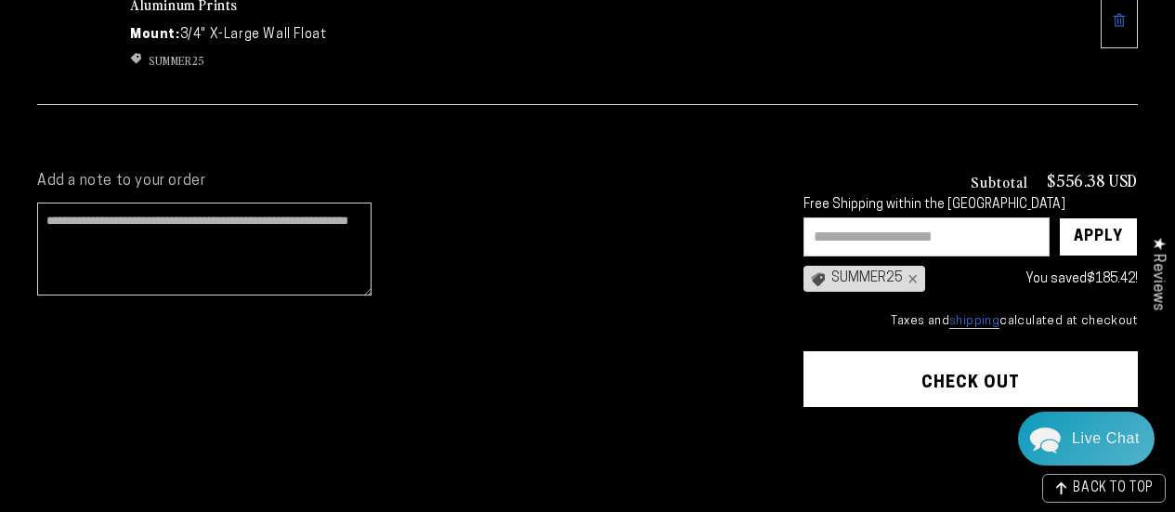
scroll to position [883, 0]
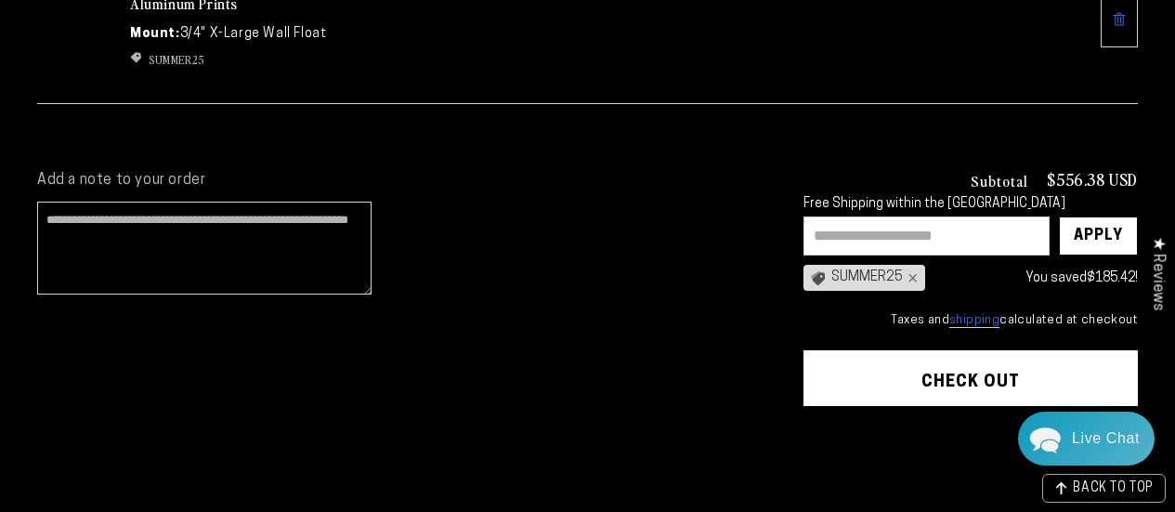
click at [971, 370] on button "Check out" at bounding box center [970, 378] width 334 height 56
